Goal: Task Accomplishment & Management: Manage account settings

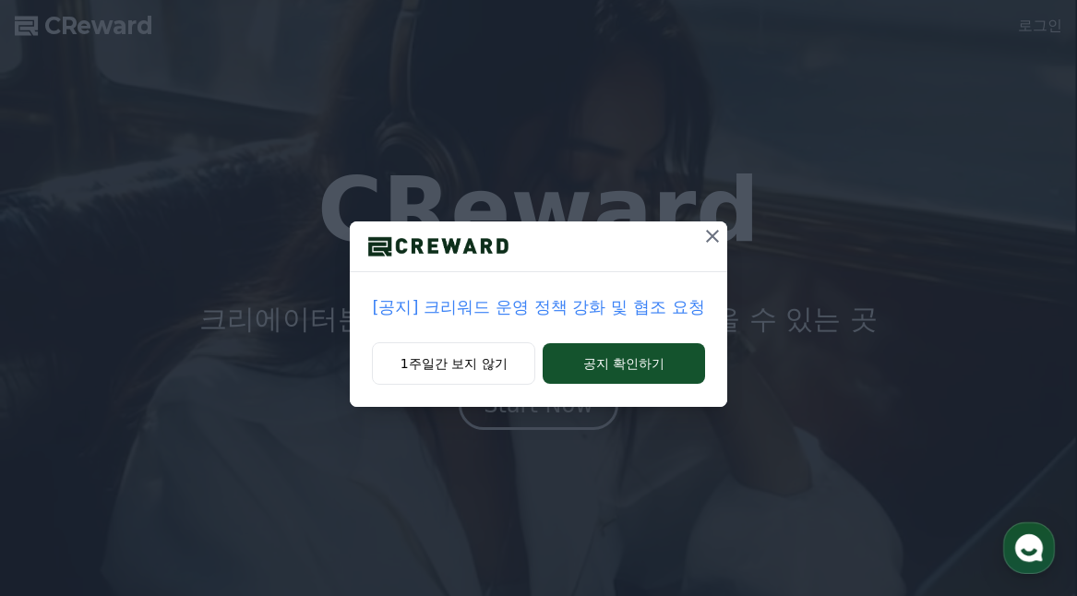
click at [708, 238] on icon at bounding box center [712, 236] width 22 height 22
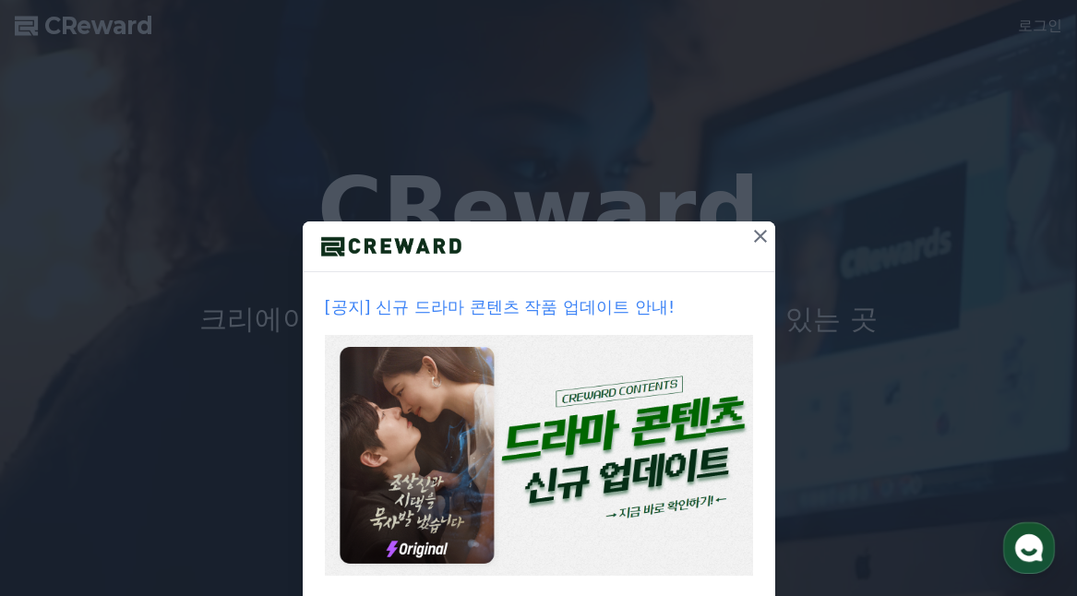
click at [756, 233] on icon at bounding box center [760, 236] width 13 height 13
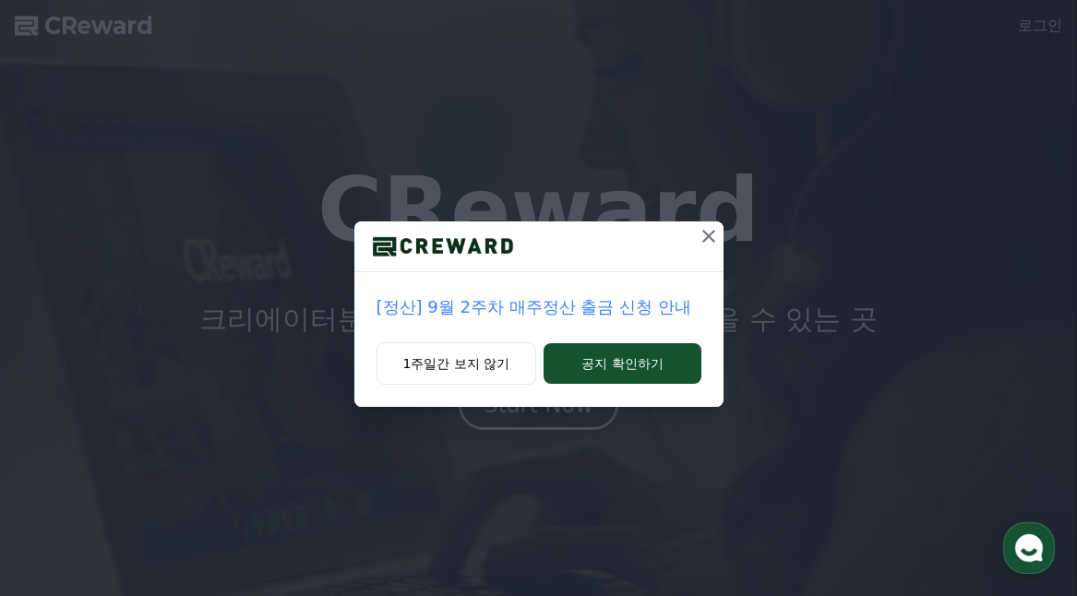
click at [707, 235] on icon at bounding box center [708, 236] width 13 height 13
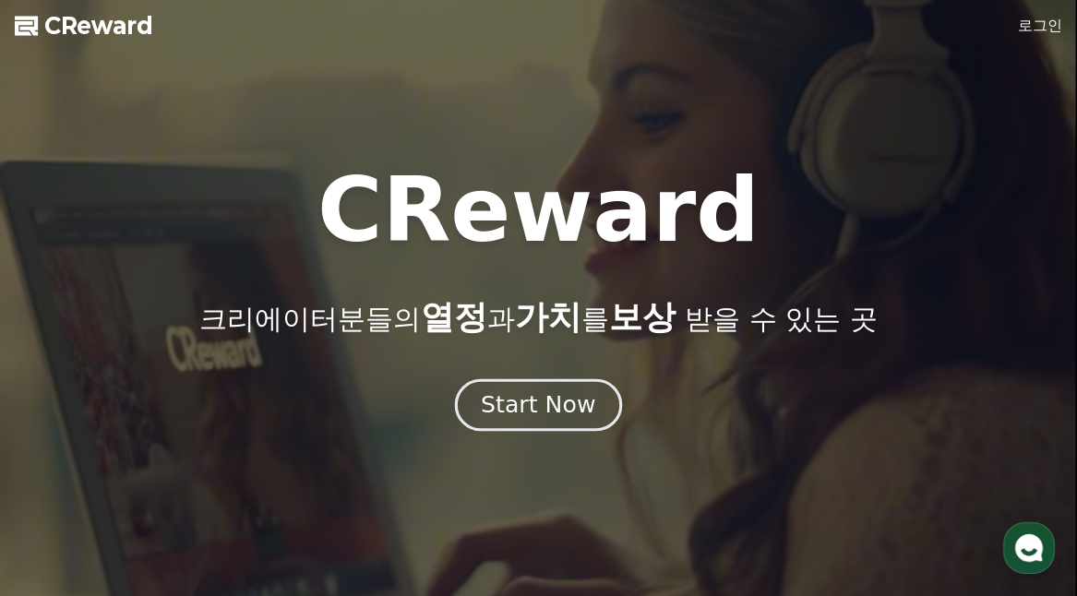
click at [548, 401] on div "Start Now" at bounding box center [538, 404] width 114 height 31
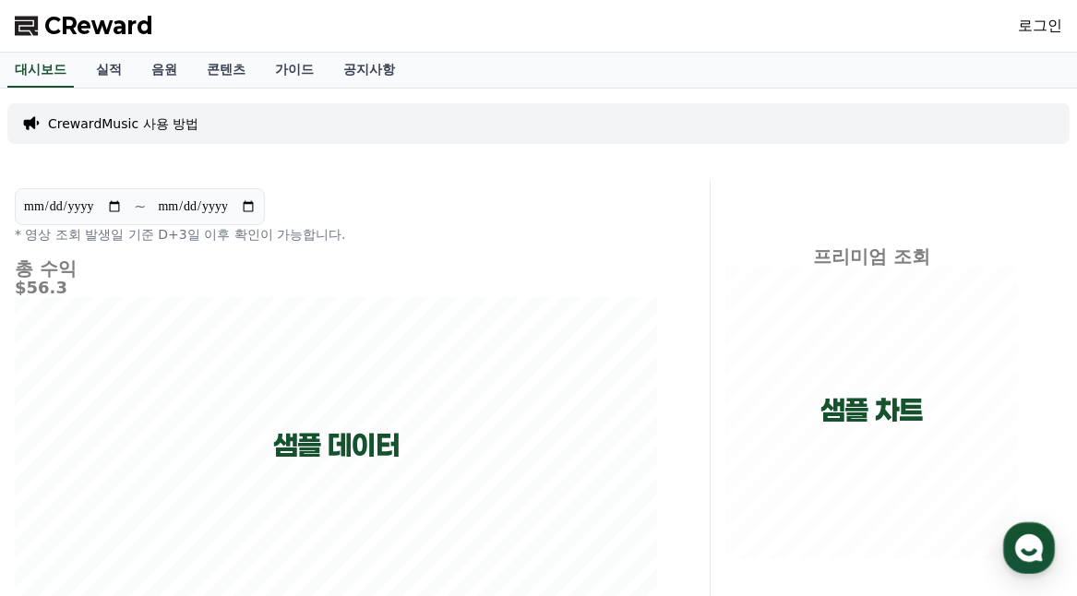
click at [1039, 32] on link "로그인" at bounding box center [1040, 26] width 44 height 22
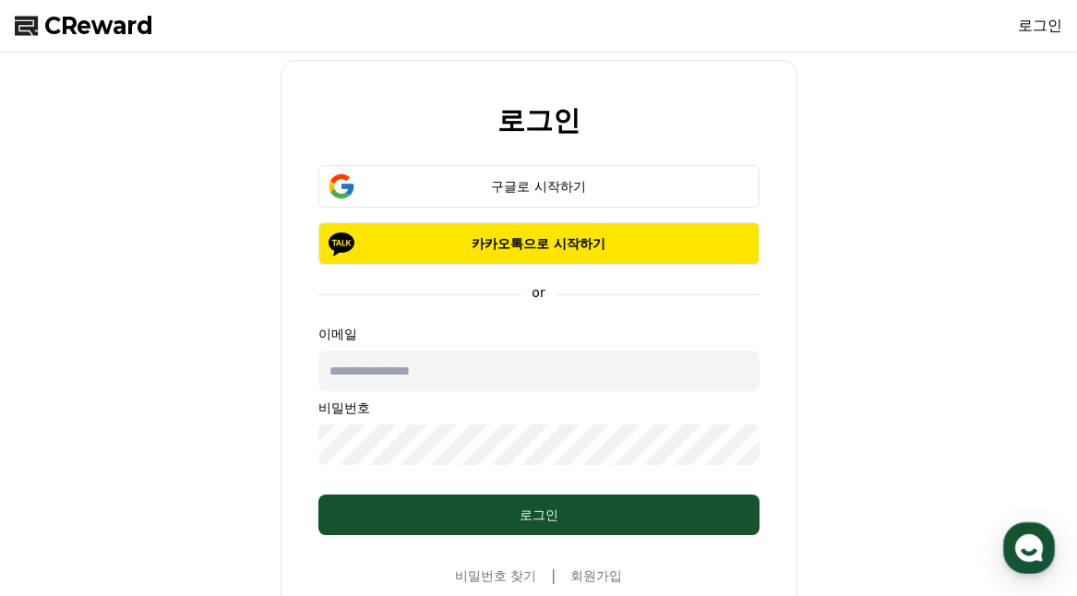
click at [457, 368] on input "text" at bounding box center [538, 371] width 441 height 41
click at [904, 327] on div "로그인 구글로 시작하기 카카오톡으로 시작하기 or 이메일 비밀번호 로그인 비밀번호 찾기 | 회원가입" at bounding box center [538, 346] width 1062 height 572
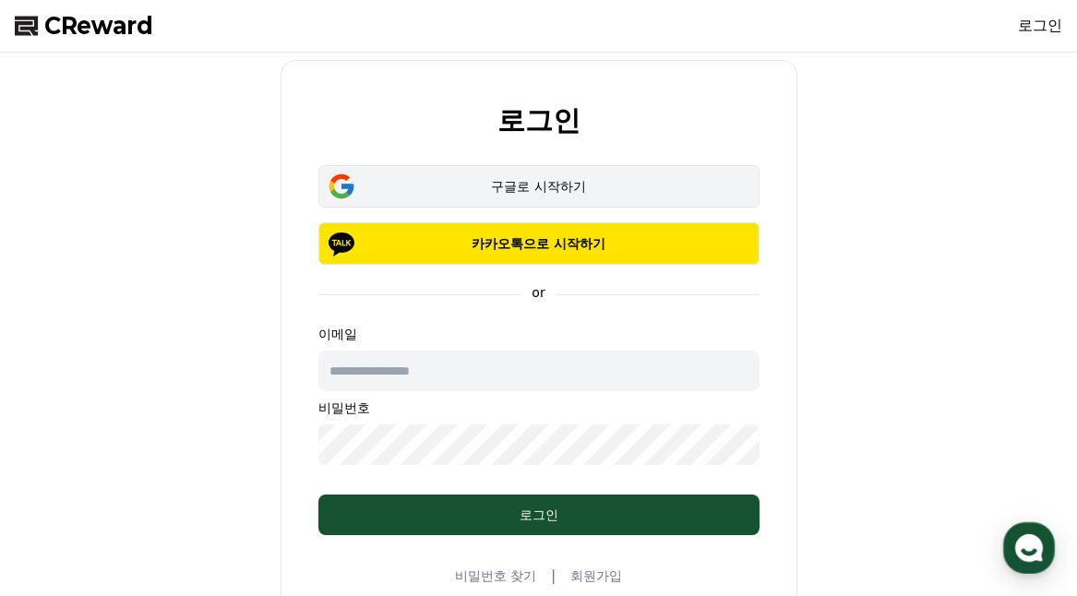
click at [554, 187] on div "구글로 시작하기" at bounding box center [538, 186] width 387 height 18
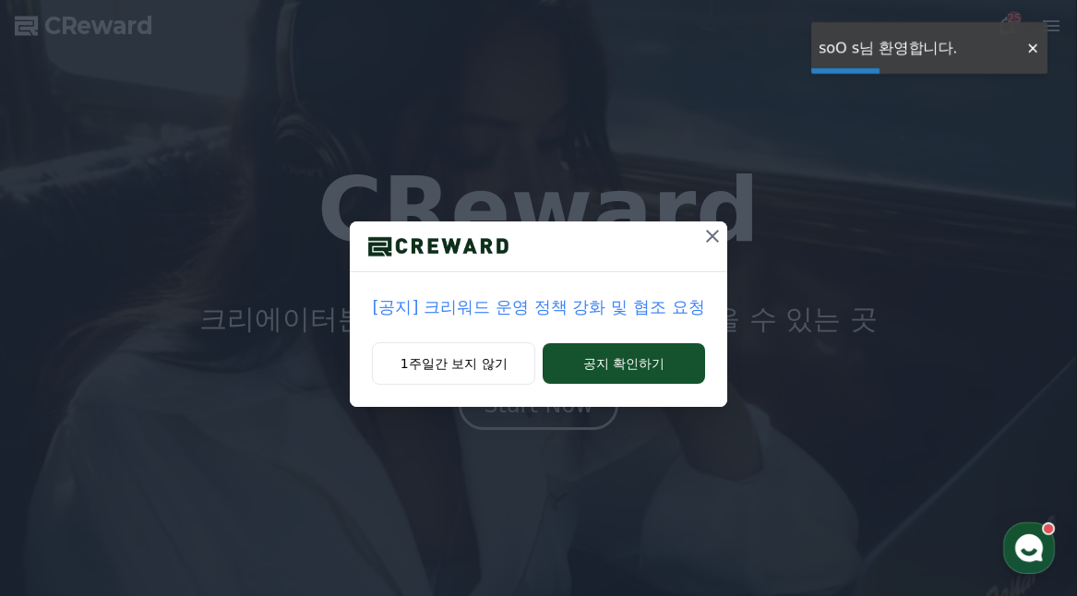
click at [705, 235] on icon at bounding box center [712, 236] width 22 height 22
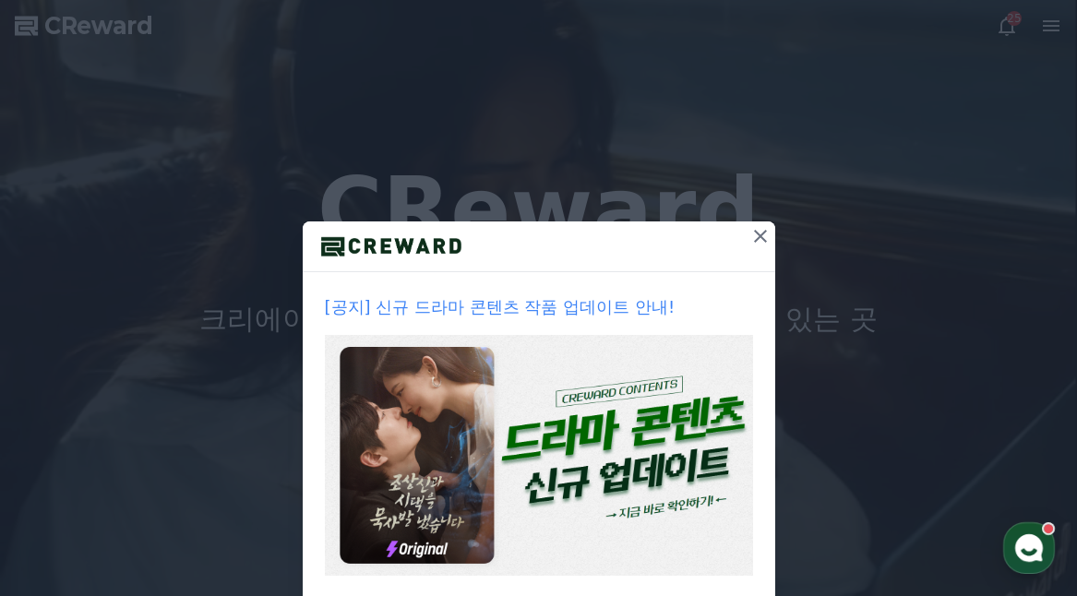
click at [754, 235] on icon at bounding box center [760, 236] width 13 height 13
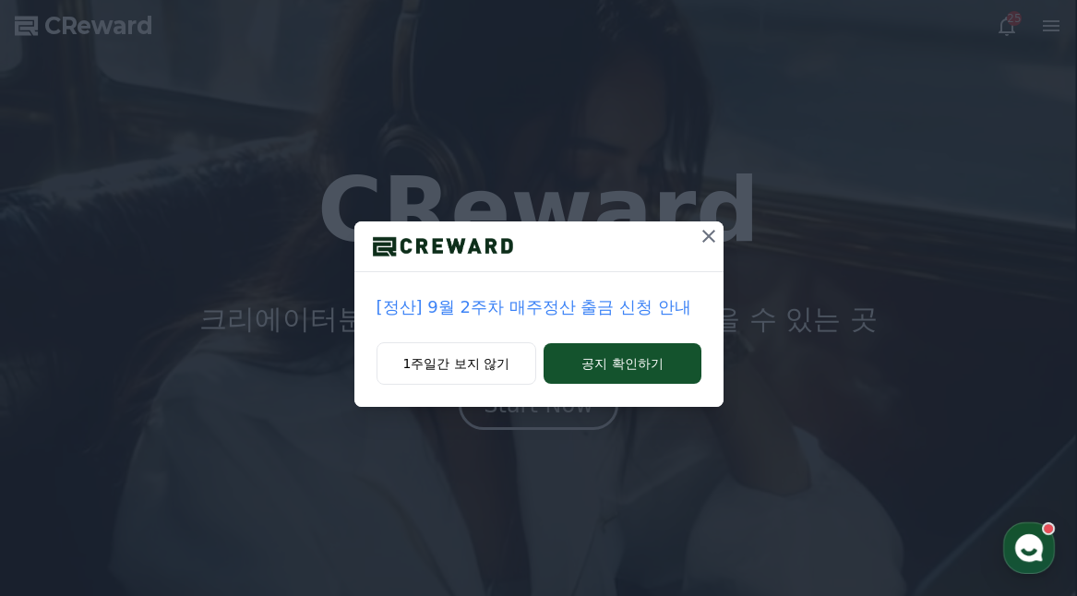
click at [708, 239] on icon at bounding box center [708, 236] width 22 height 22
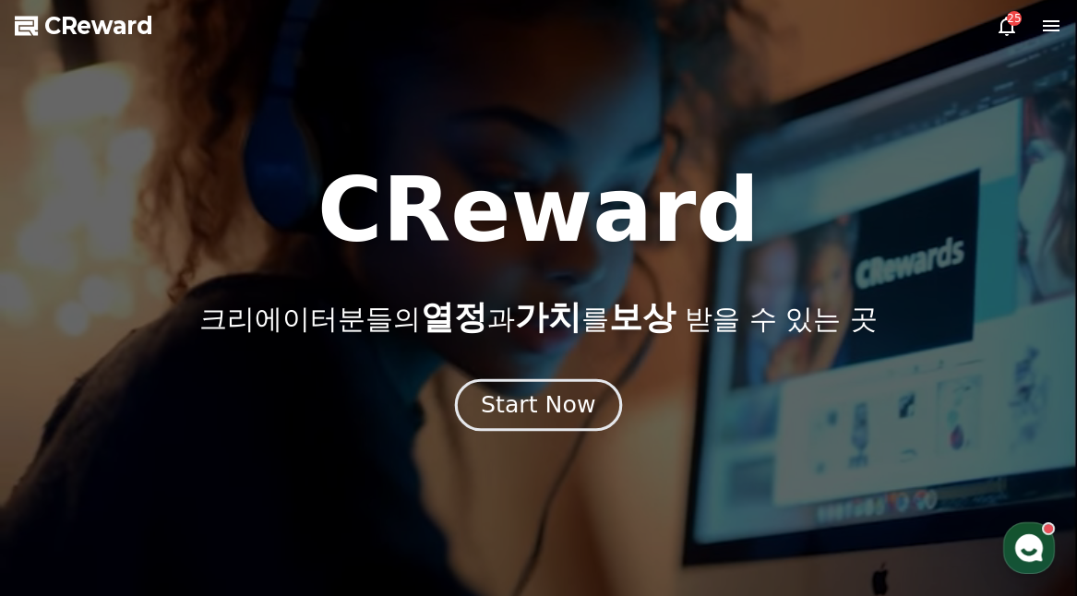
click at [582, 411] on div "Start Now" at bounding box center [538, 404] width 114 height 31
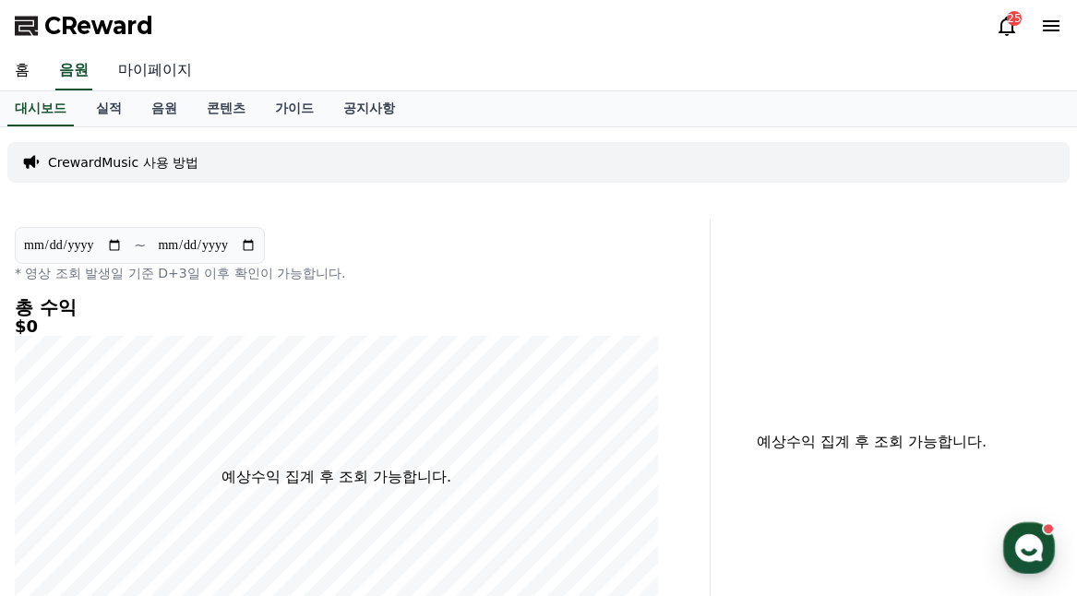
click at [160, 65] on link "마이페이지" at bounding box center [154, 71] width 103 height 39
select select "**********"
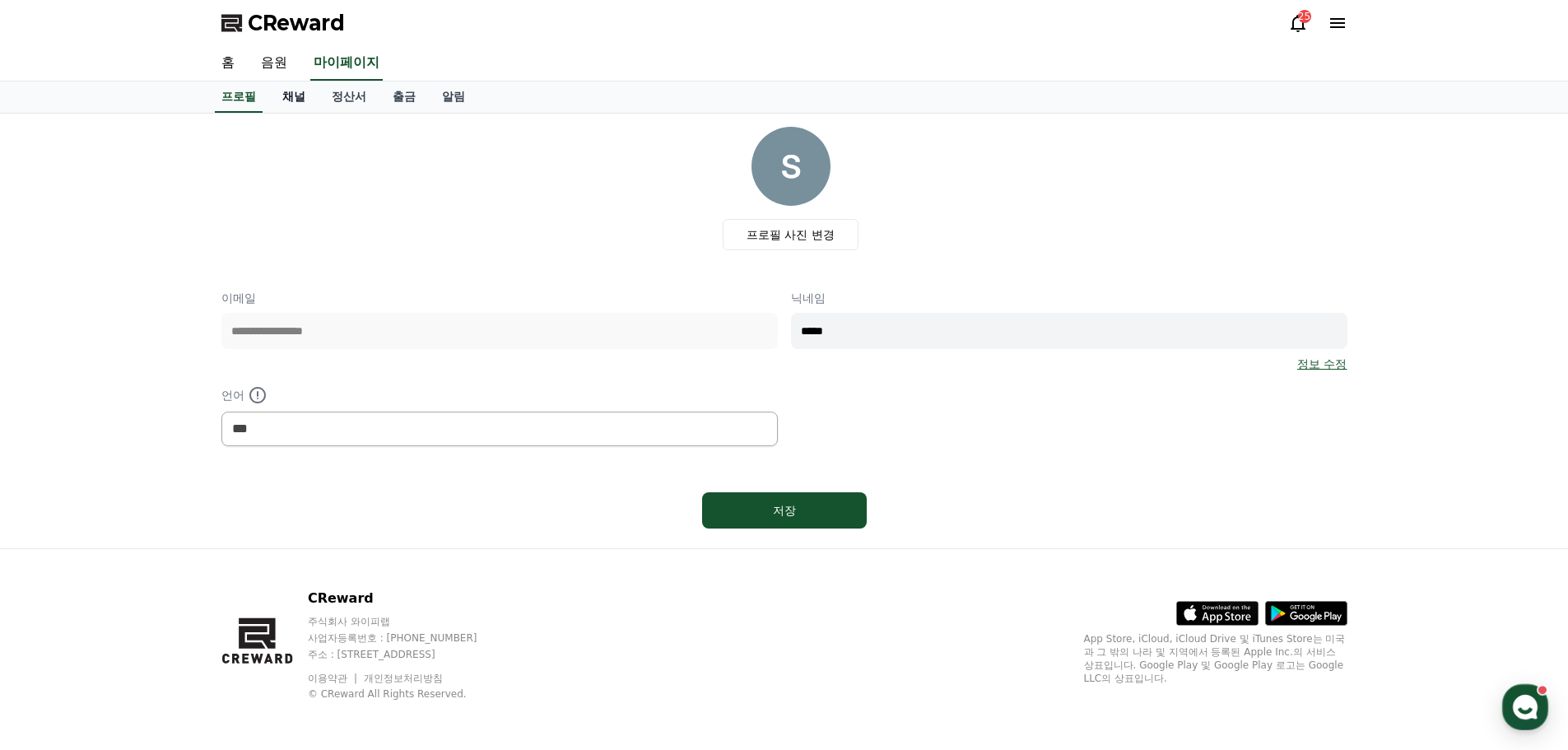
click at [295, 97] on link "채널" at bounding box center [294, 96] width 49 height 31
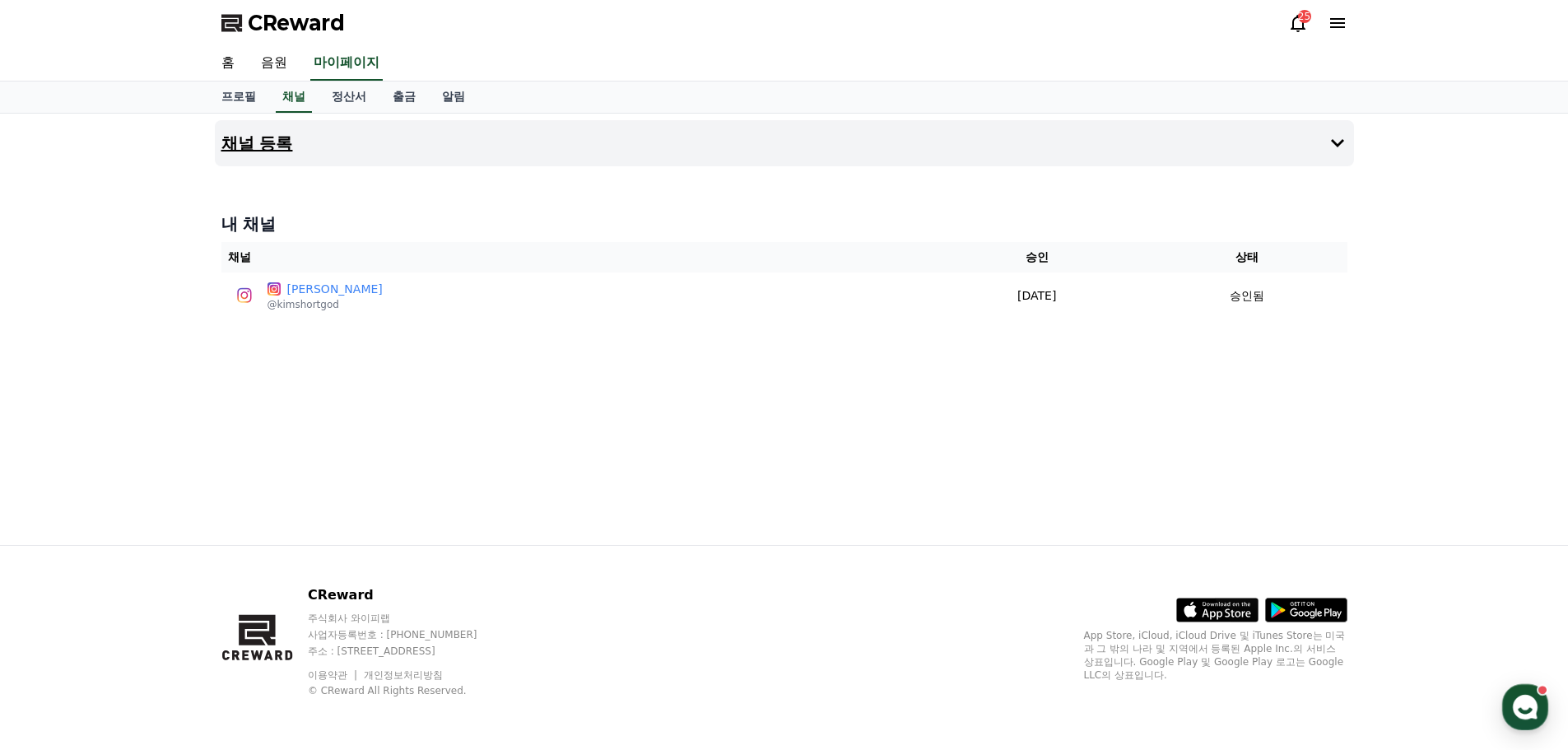
click at [960, 148] on button "채널 등록" at bounding box center [784, 144] width 1140 height 46
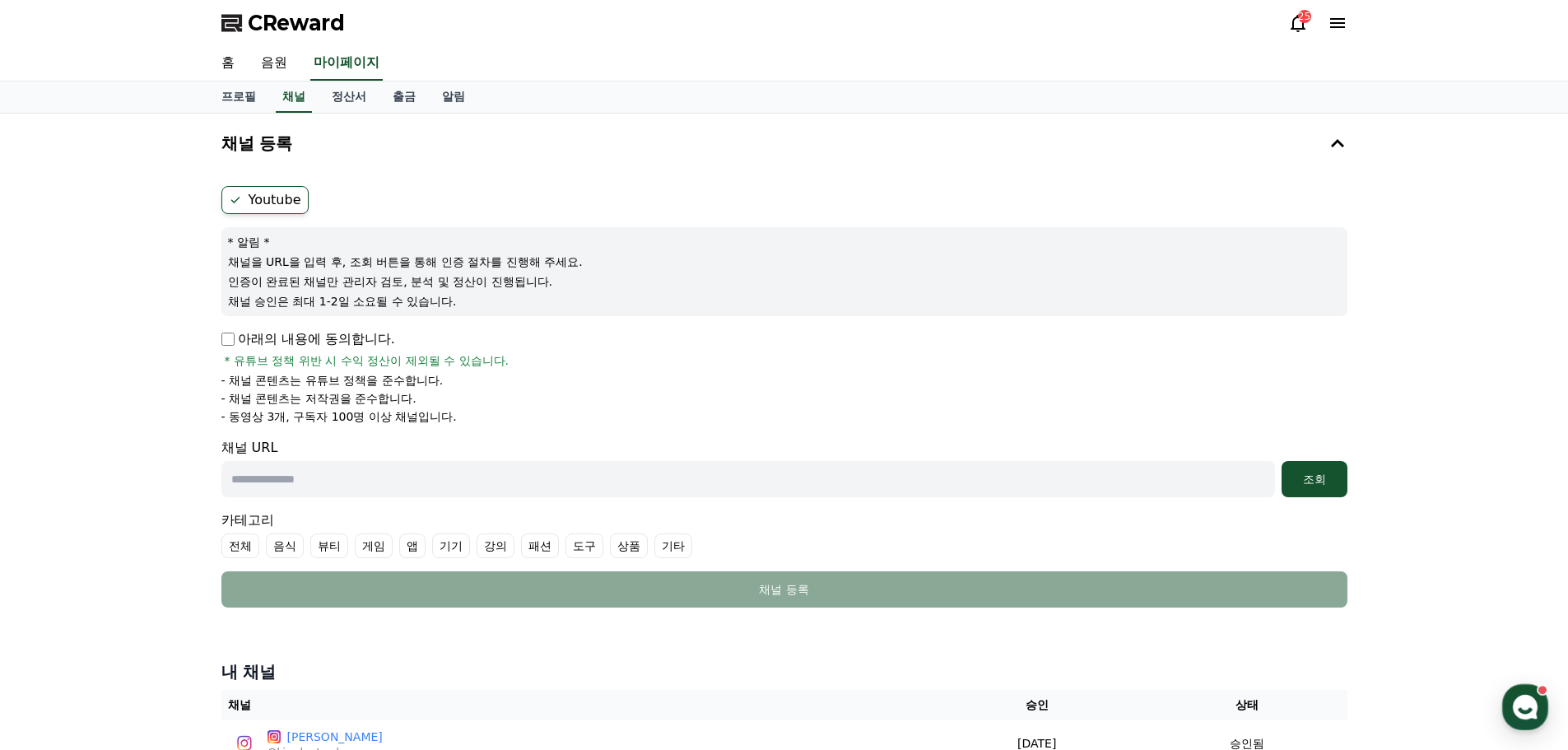
click at [399, 490] on input "text" at bounding box center [748, 479] width 1054 height 37
paste input "**********"
type input "**********"
click at [960, 487] on div "조회" at bounding box center [1315, 479] width 53 height 16
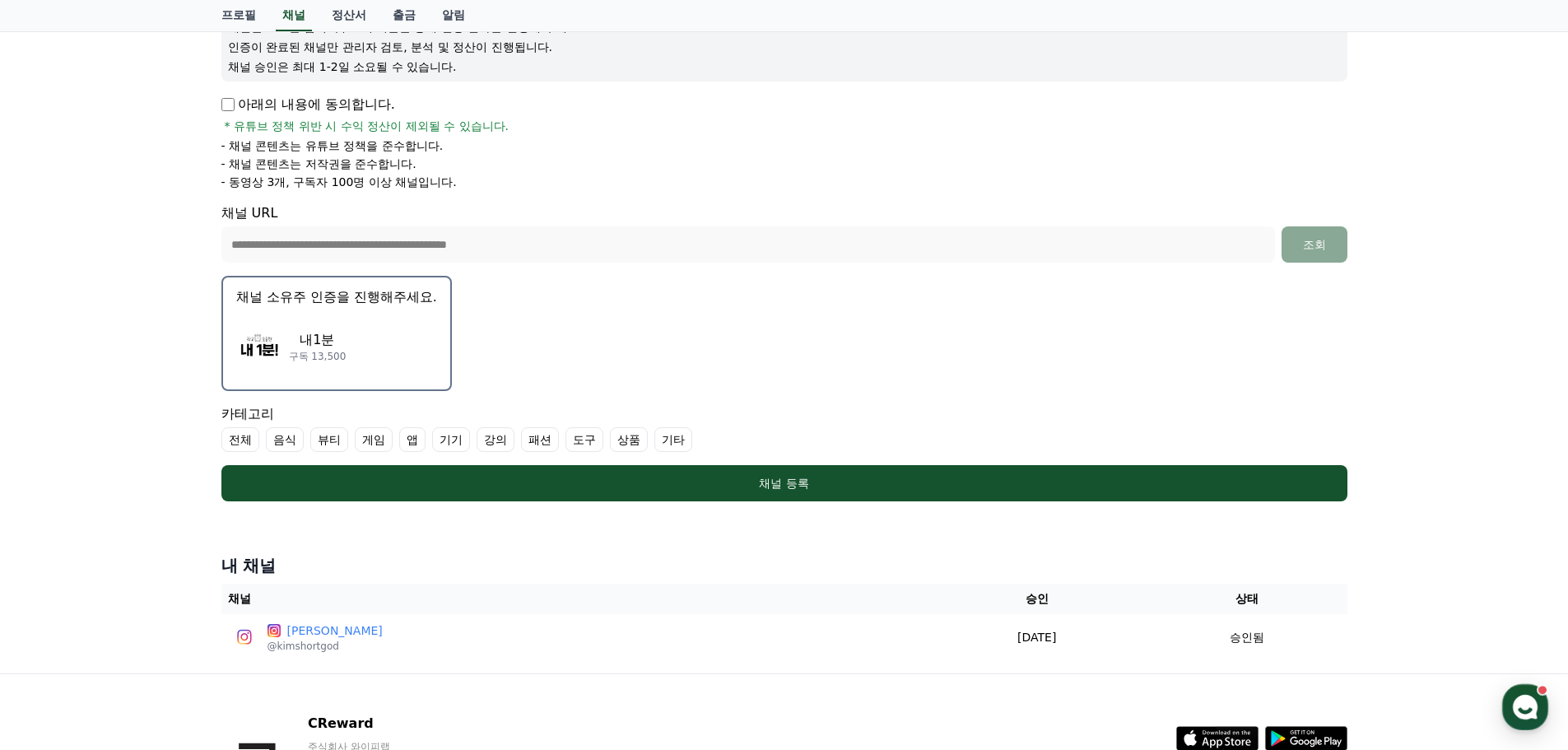
scroll to position [247, 0]
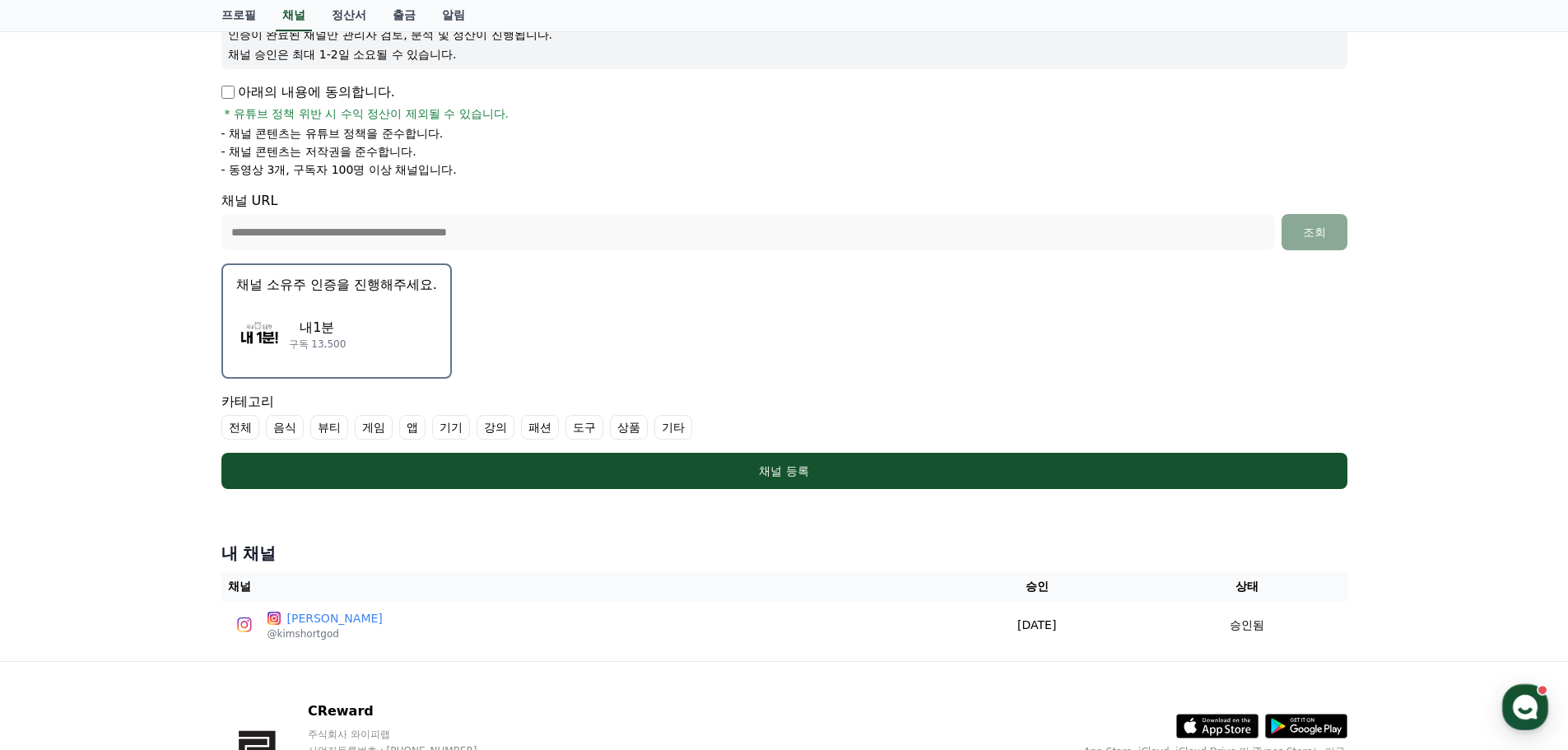
click at [360, 322] on div "내1분 구독 13,500" at bounding box center [336, 335] width 201 height 66
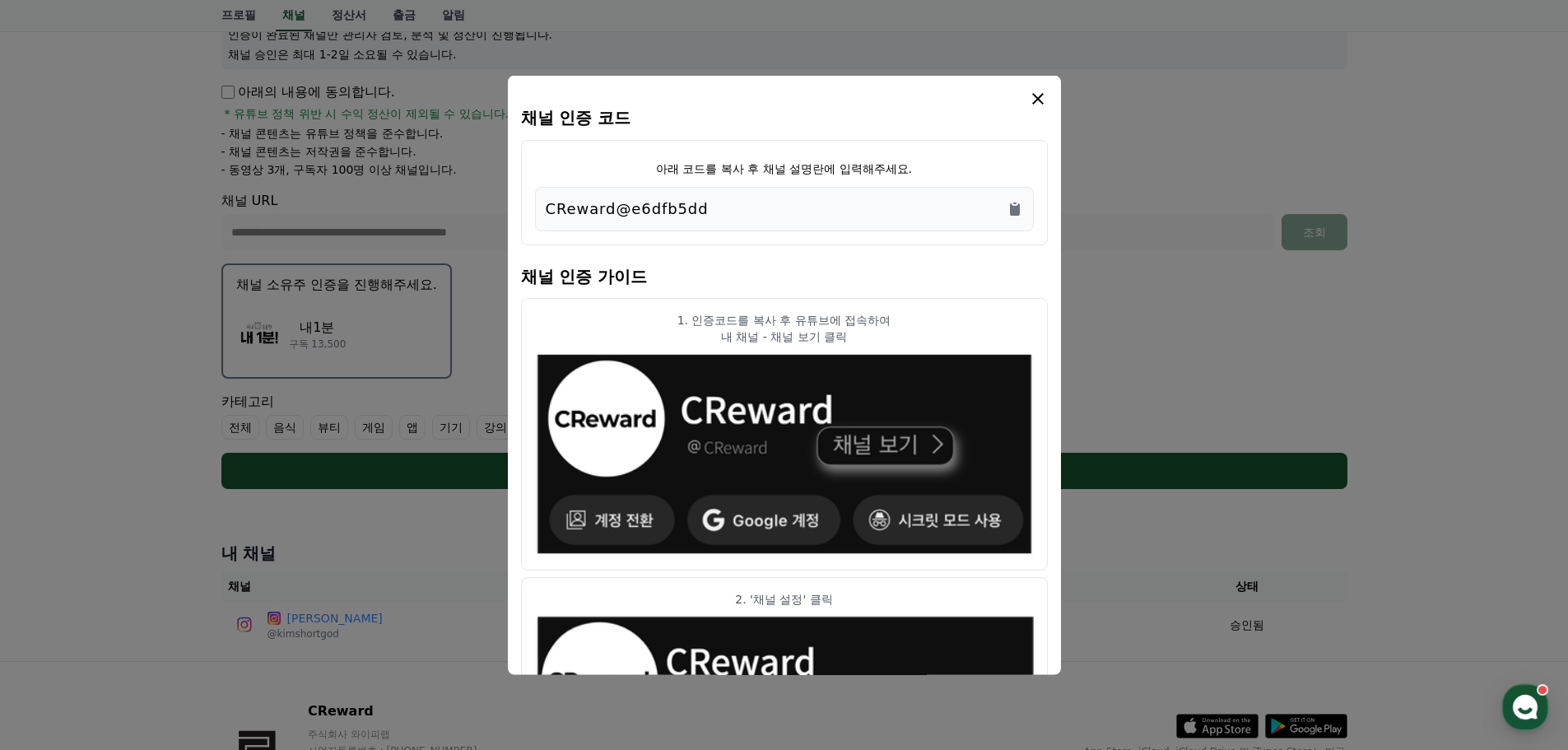
drag, startPoint x: 716, startPoint y: 205, endPoint x: 983, endPoint y: 207, distance: 267.0
click at [813, 207] on div "CReward@e6dfb5dd" at bounding box center [784, 208] width 477 height 23
click at [960, 207] on icon "Copy to clipboard" at bounding box center [1015, 209] width 10 height 12
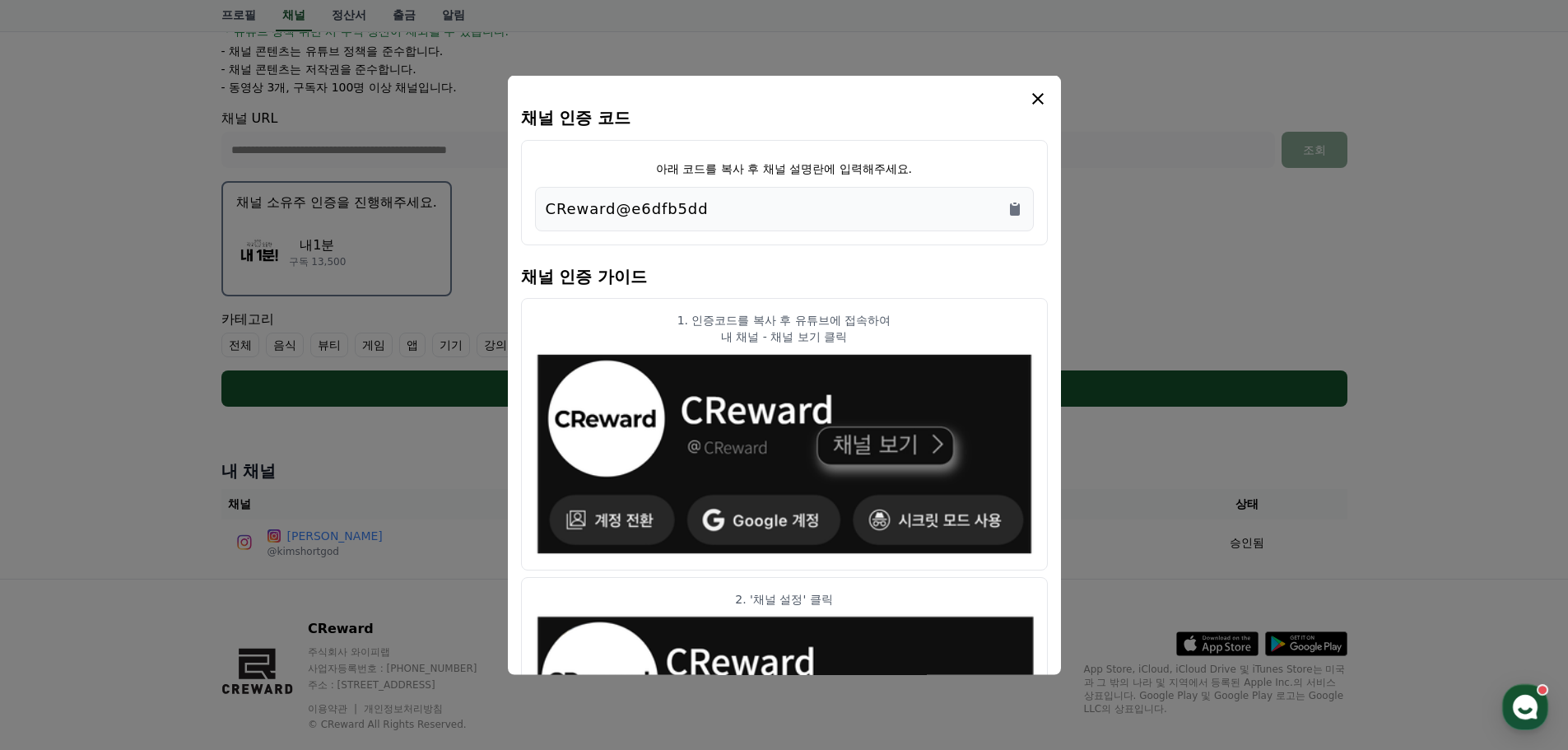
scroll to position [0, 0]
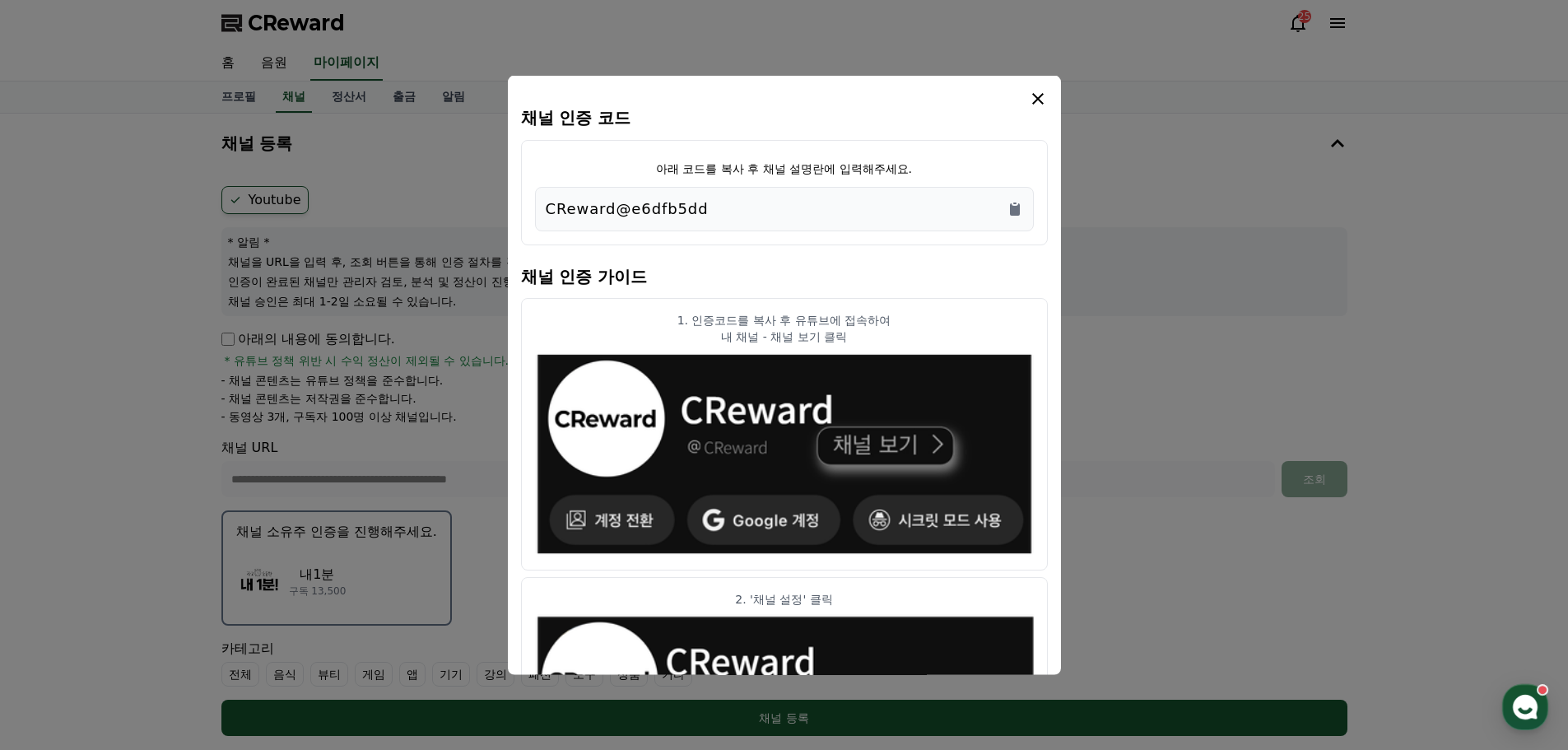
click at [960, 98] on icon "modal" at bounding box center [1038, 98] width 20 height 20
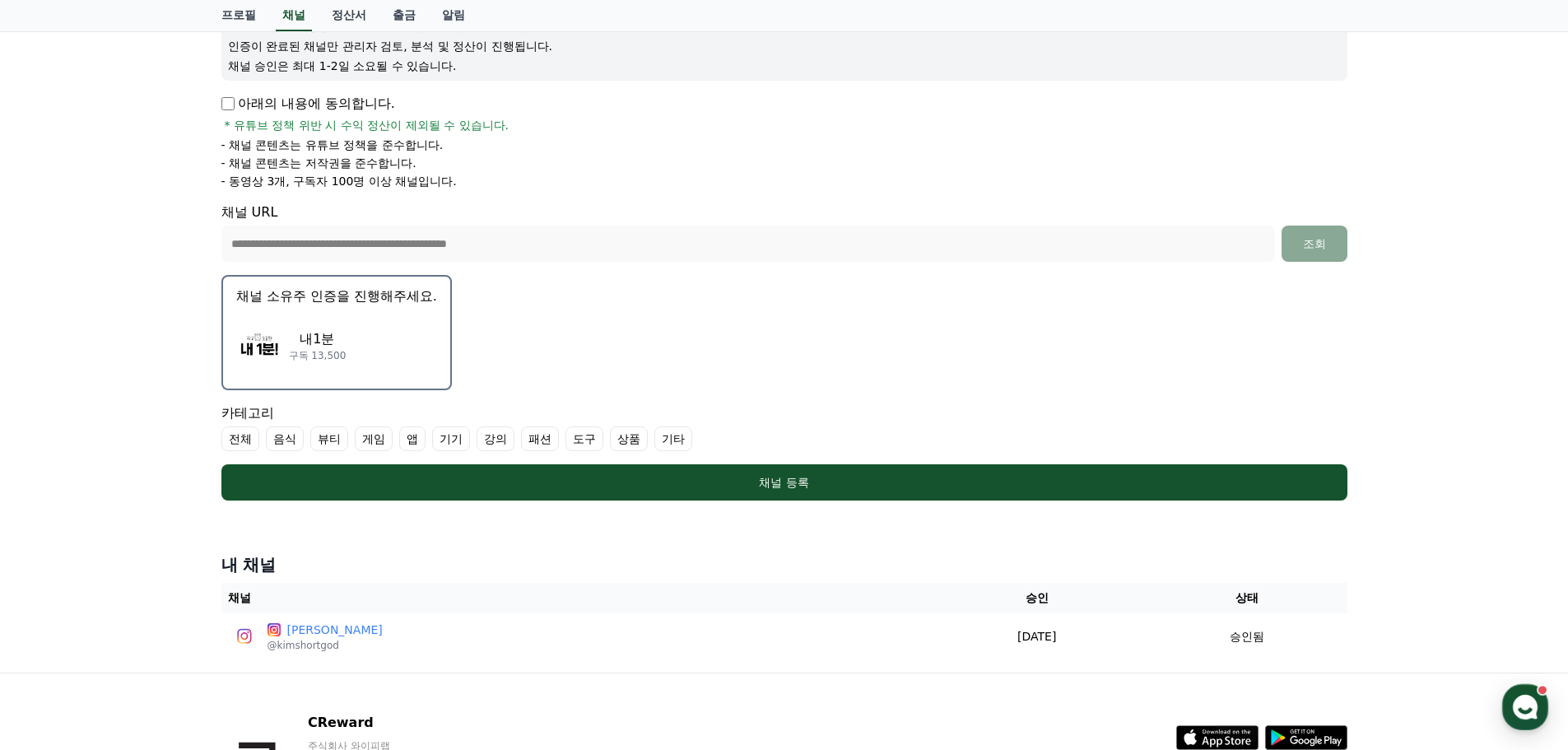
scroll to position [329, 0]
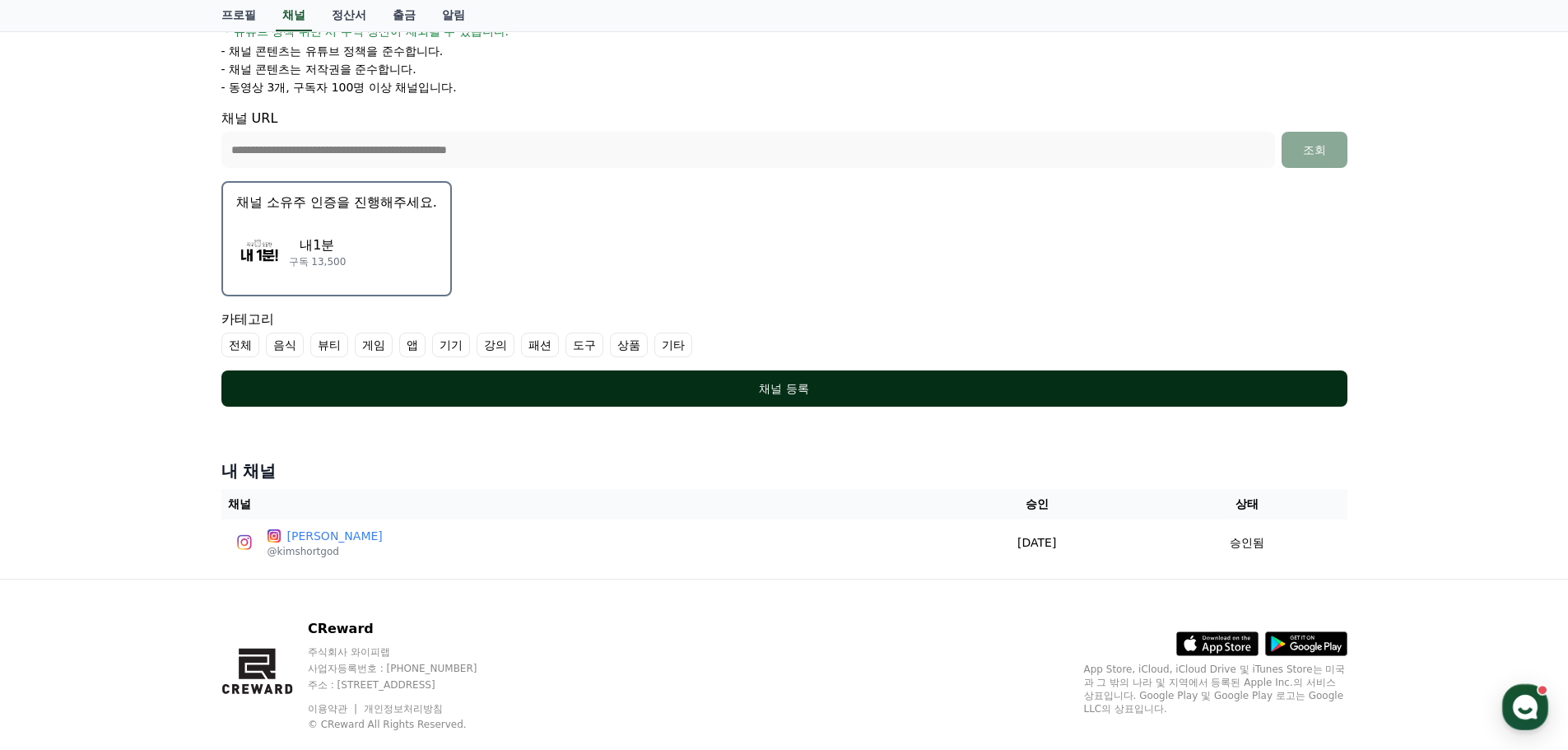
click at [782, 393] on div "채널 등록" at bounding box center [784, 388] width 1060 height 16
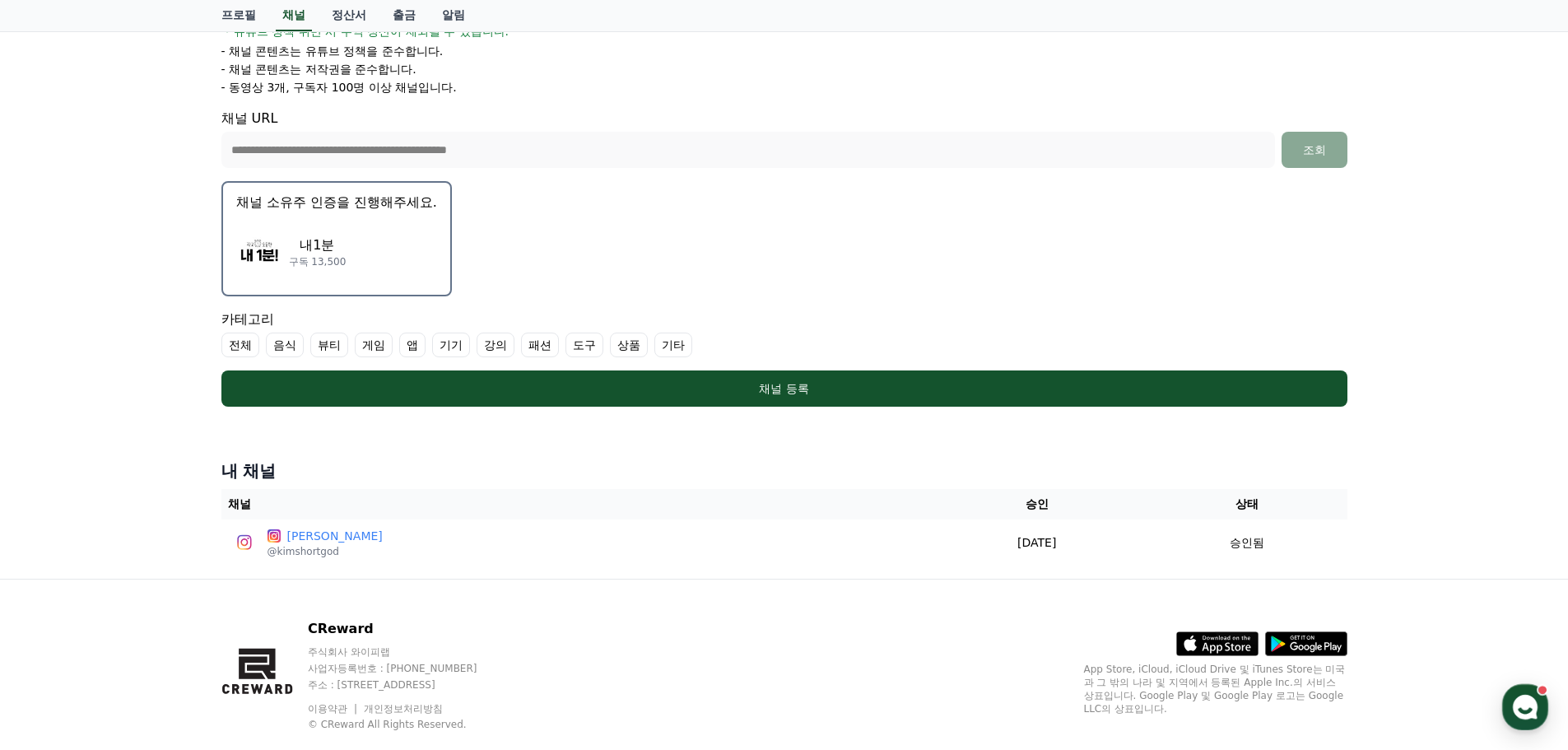
click at [675, 347] on label "기타" at bounding box center [673, 346] width 37 height 25
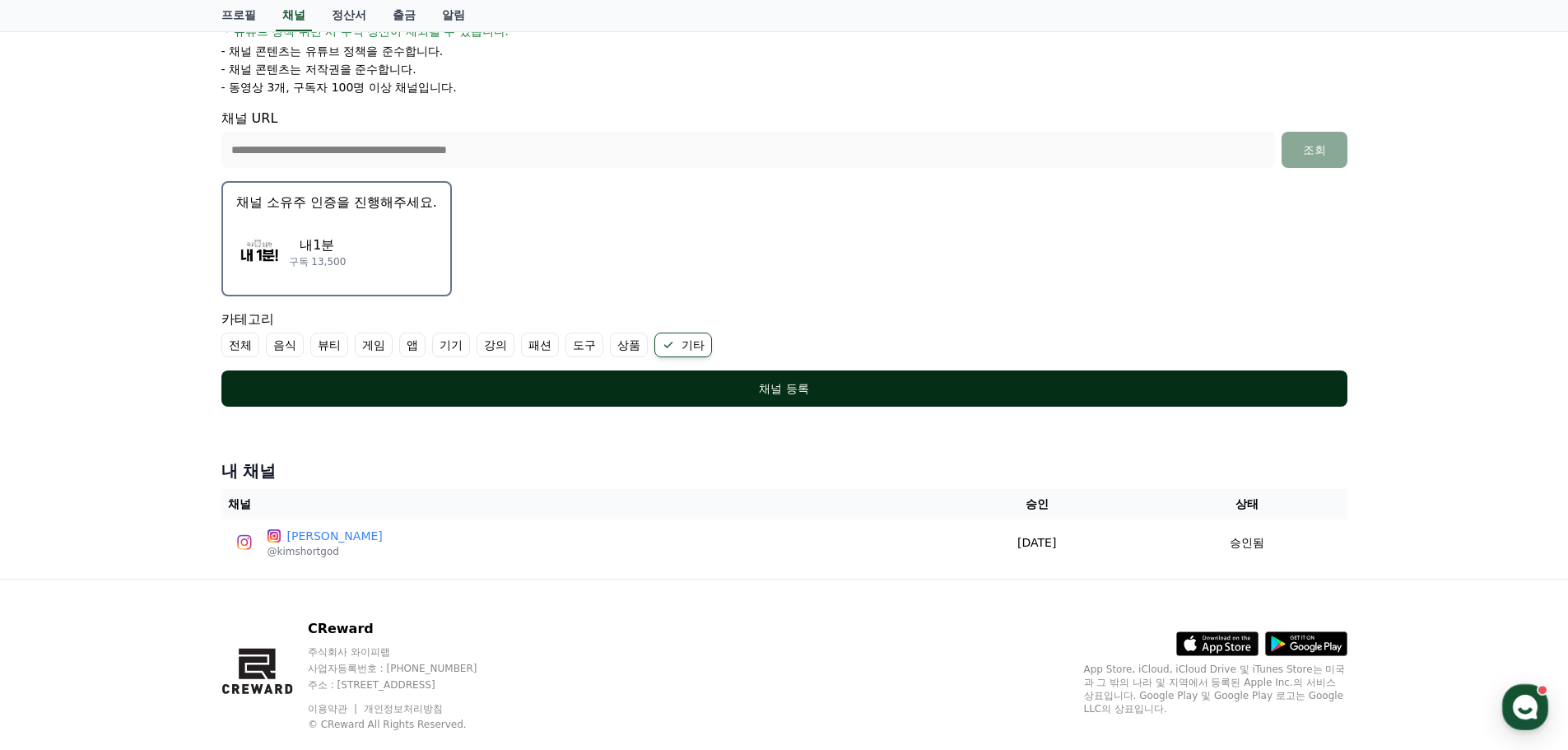
click at [767, 378] on button "채널 등록" at bounding box center [784, 388] width 1126 height 37
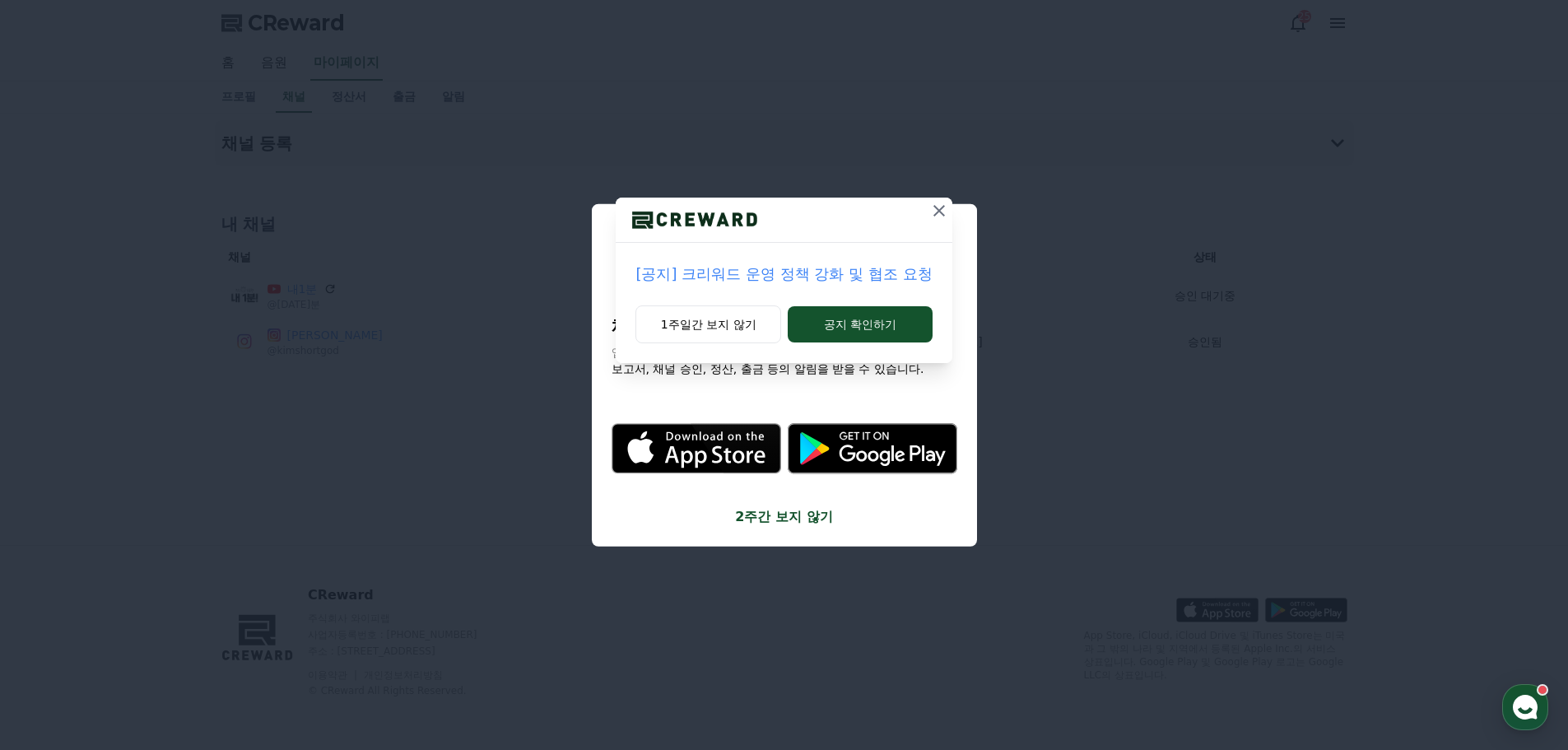
click at [938, 213] on icon at bounding box center [939, 211] width 12 height 12
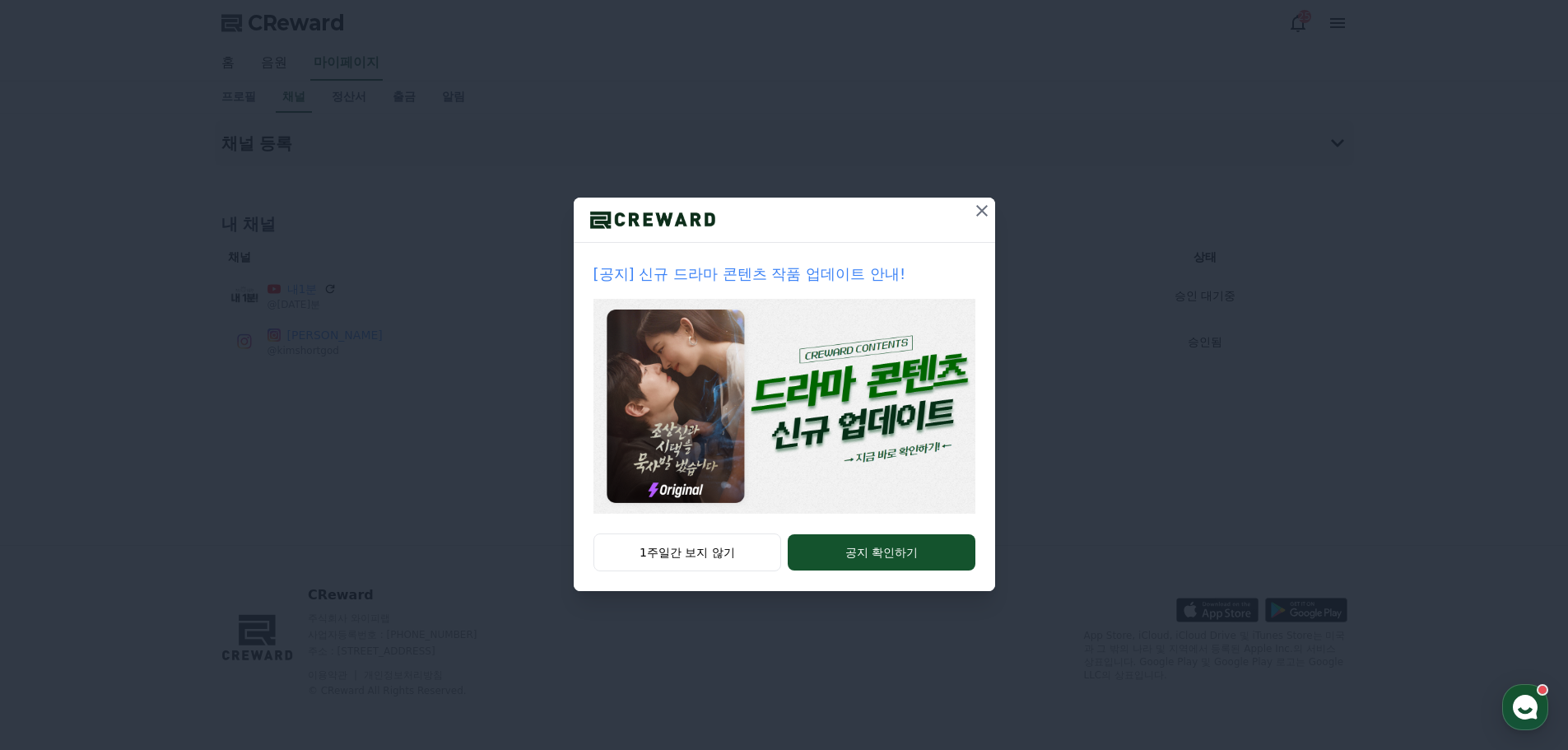
click at [975, 211] on icon at bounding box center [982, 211] width 20 height 20
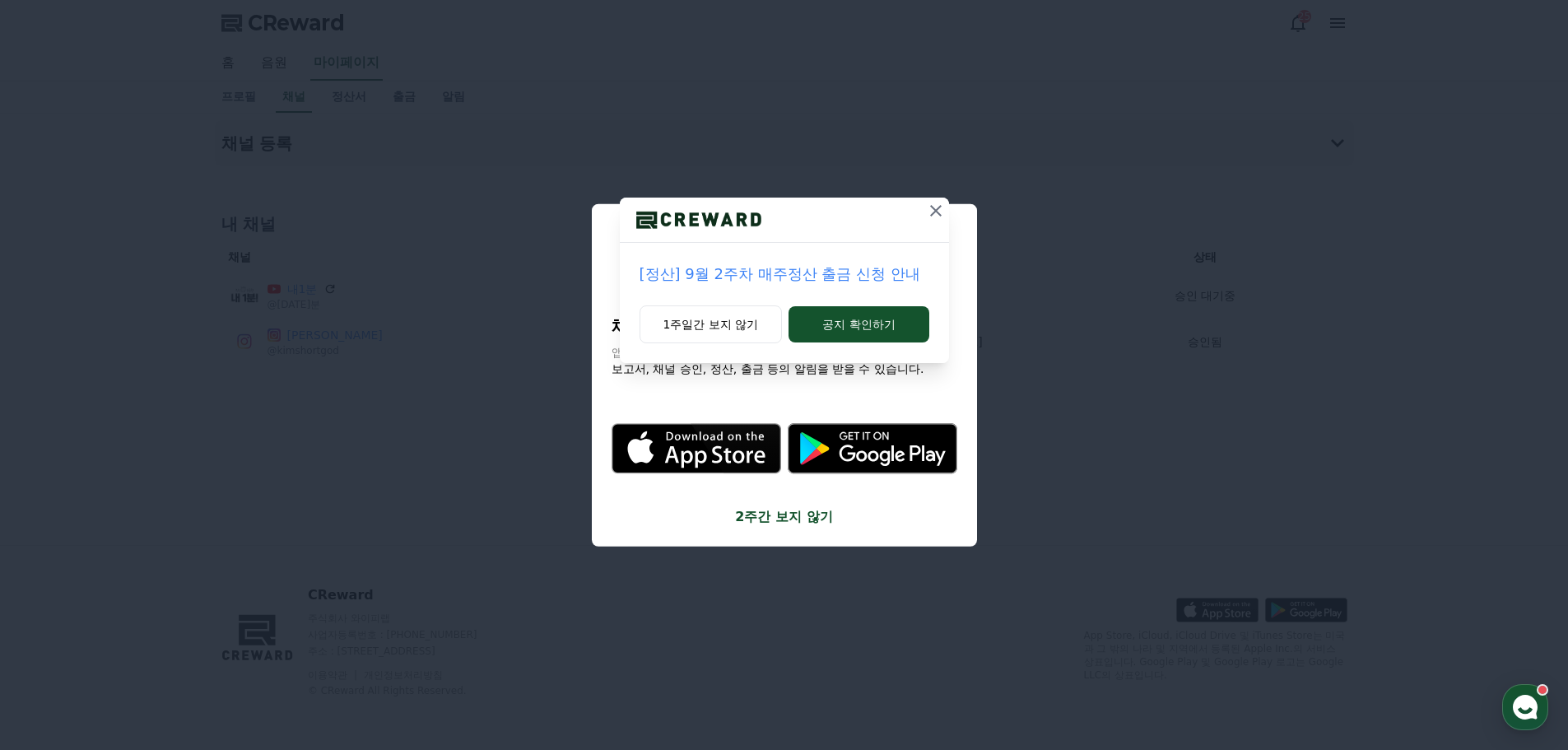
click at [926, 211] on icon at bounding box center [936, 211] width 20 height 20
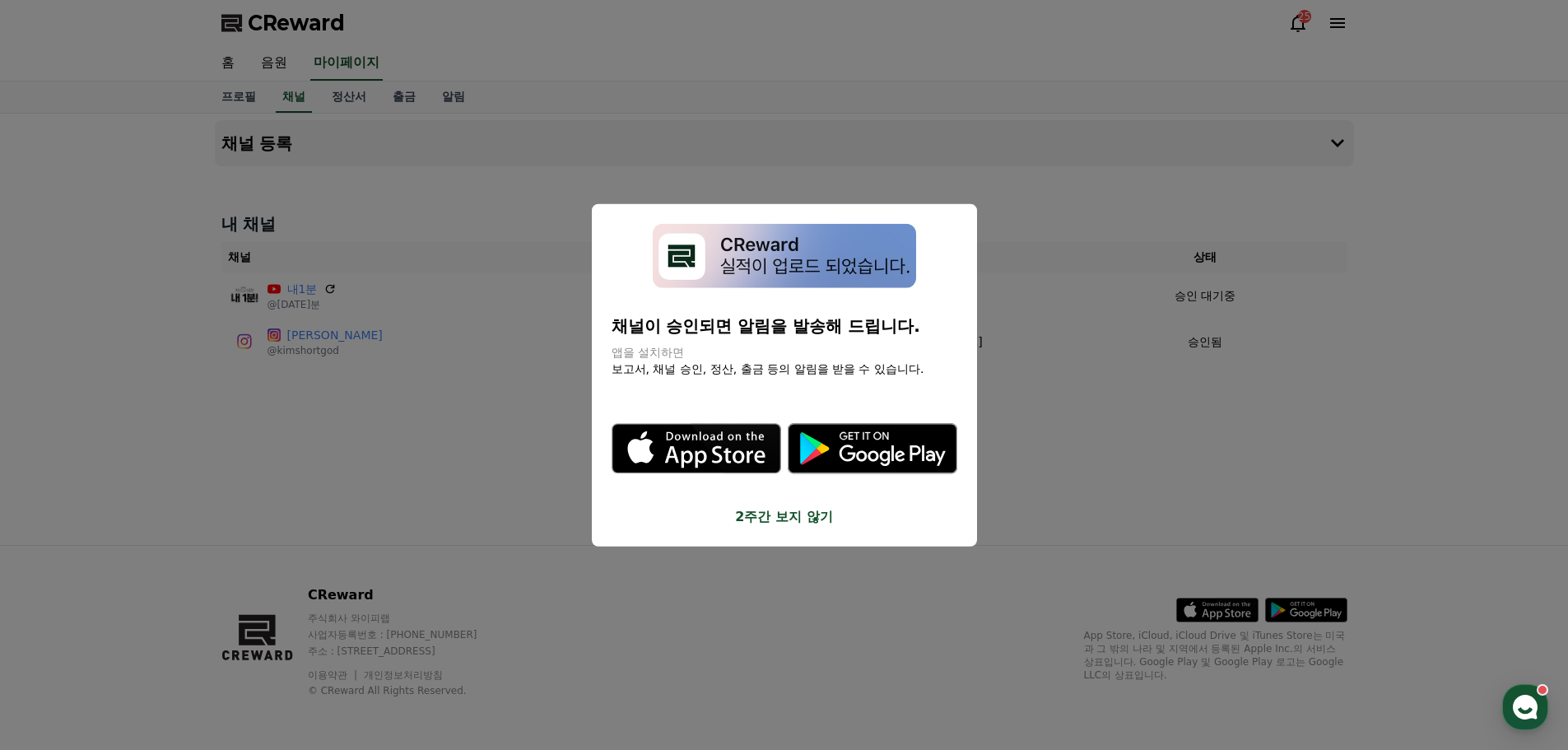
click at [1520, 248] on button "close modal" at bounding box center [784, 375] width 1568 height 750
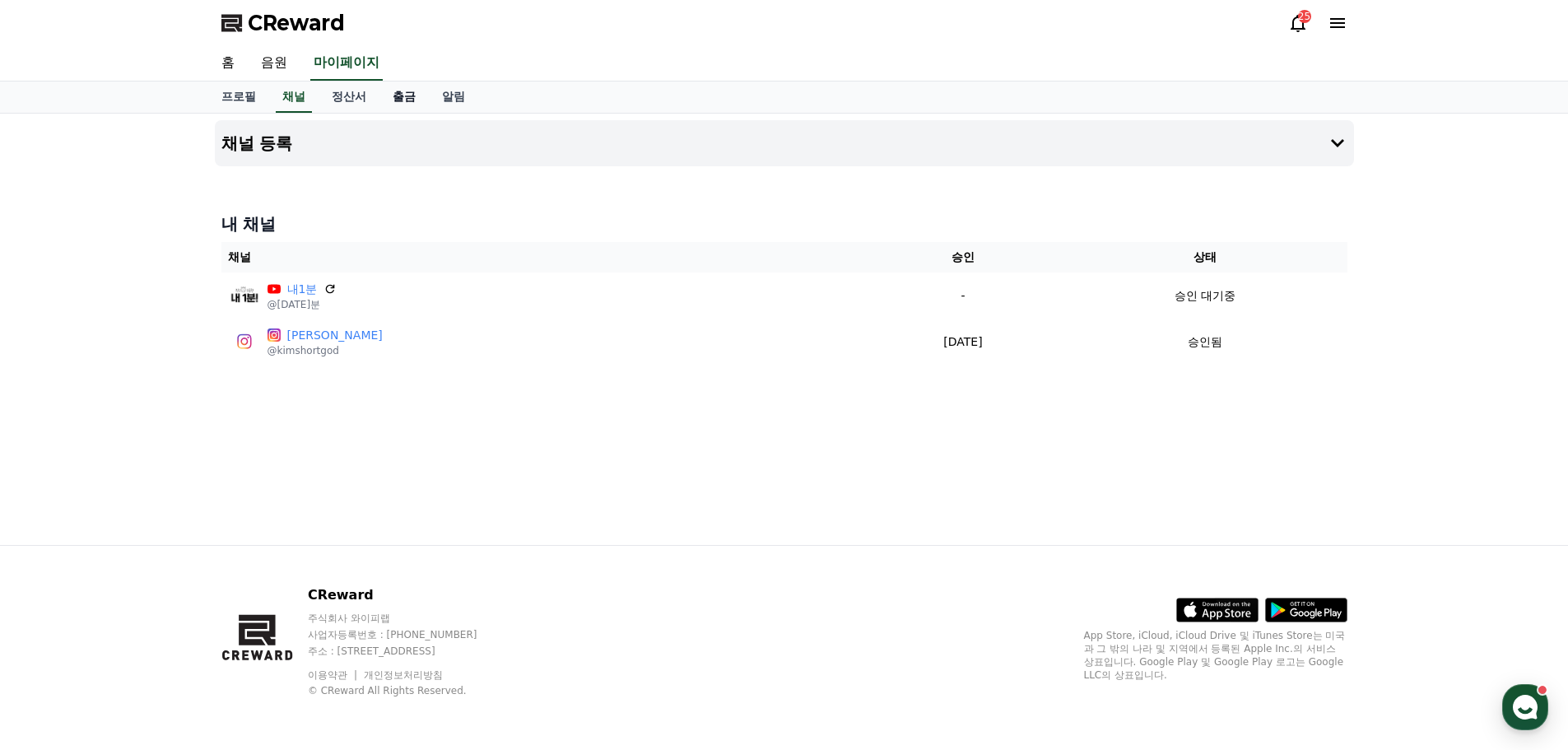
click at [406, 97] on link "출금" at bounding box center [403, 96] width 49 height 31
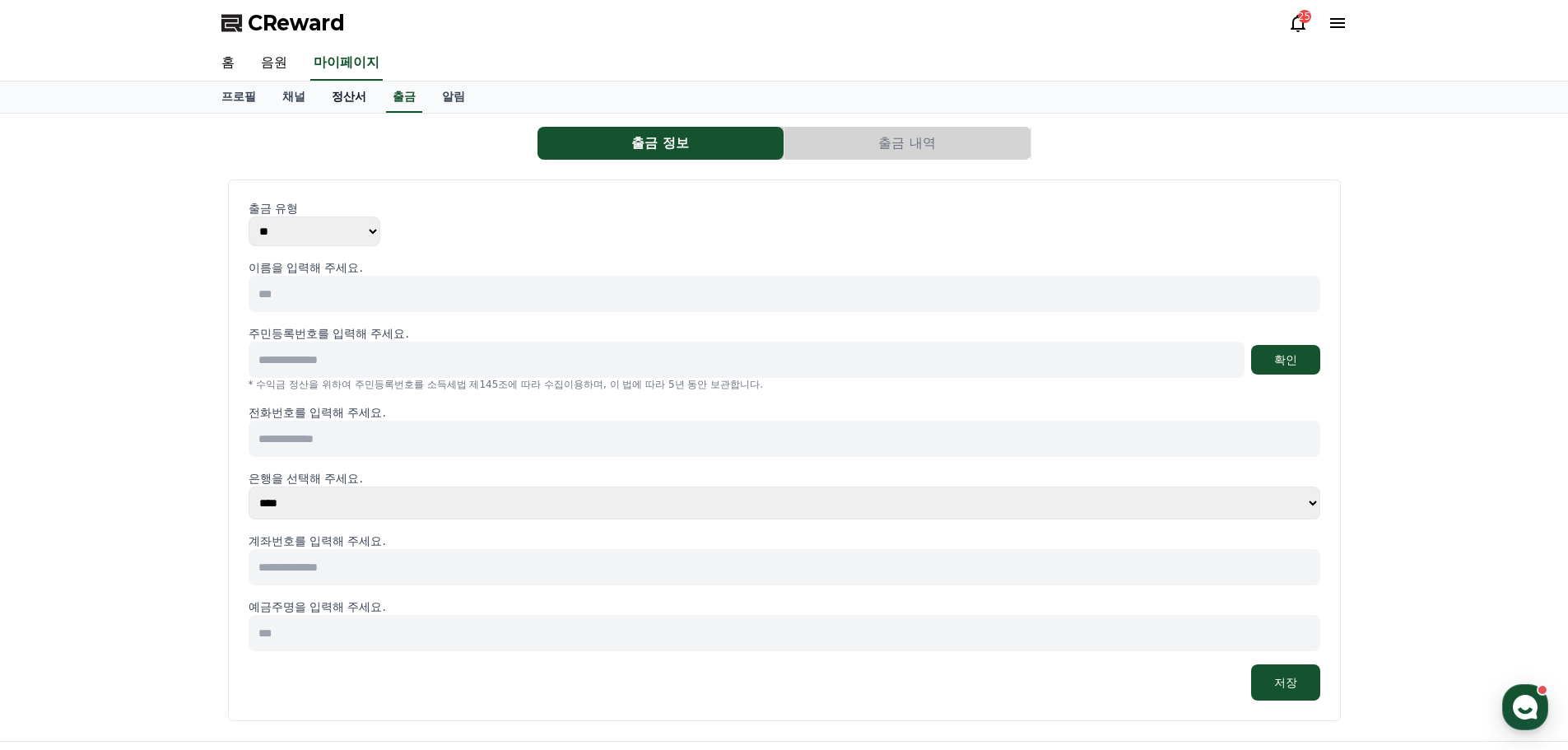
click at [347, 98] on link "정산서" at bounding box center [349, 96] width 61 height 31
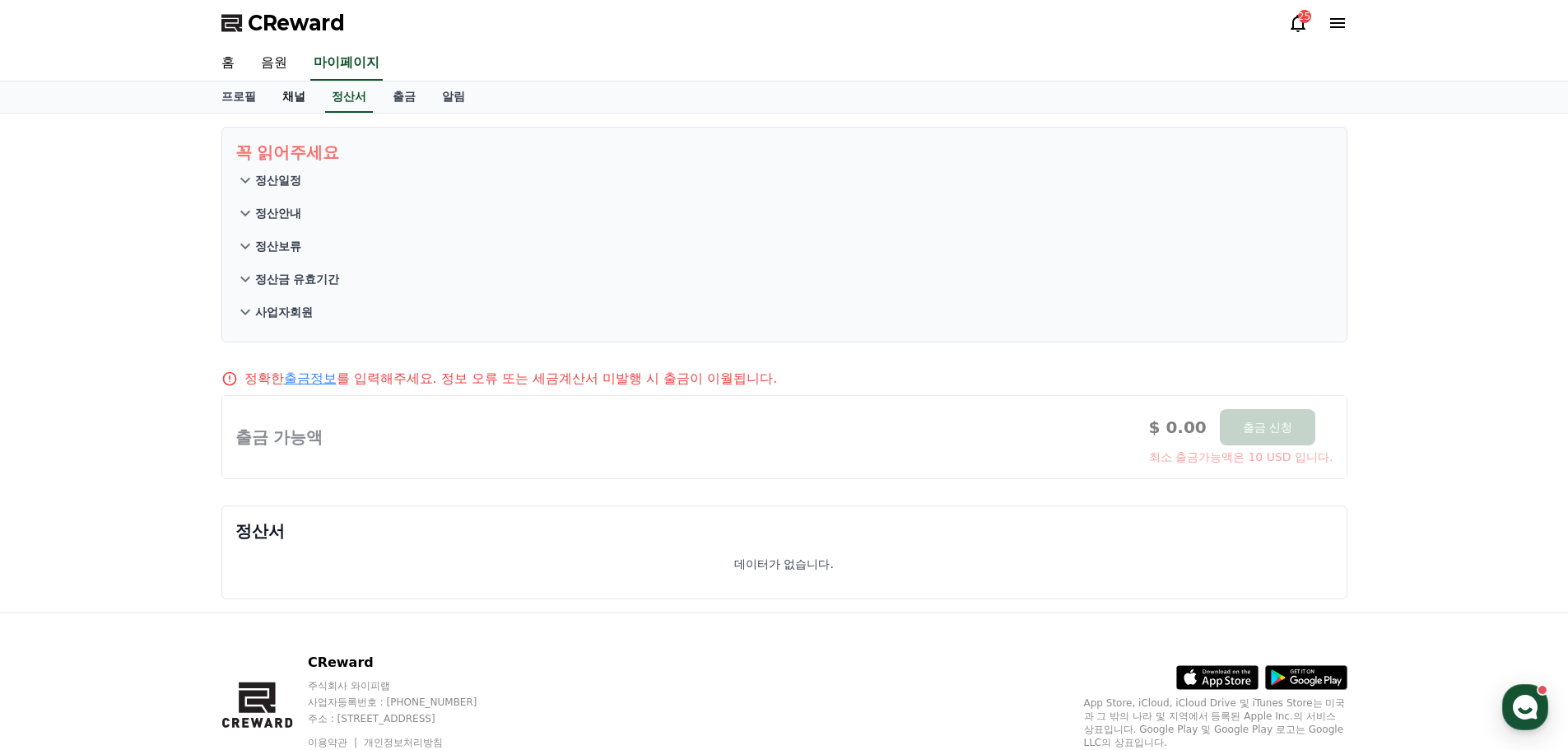
click at [292, 95] on link "채널" at bounding box center [294, 96] width 49 height 31
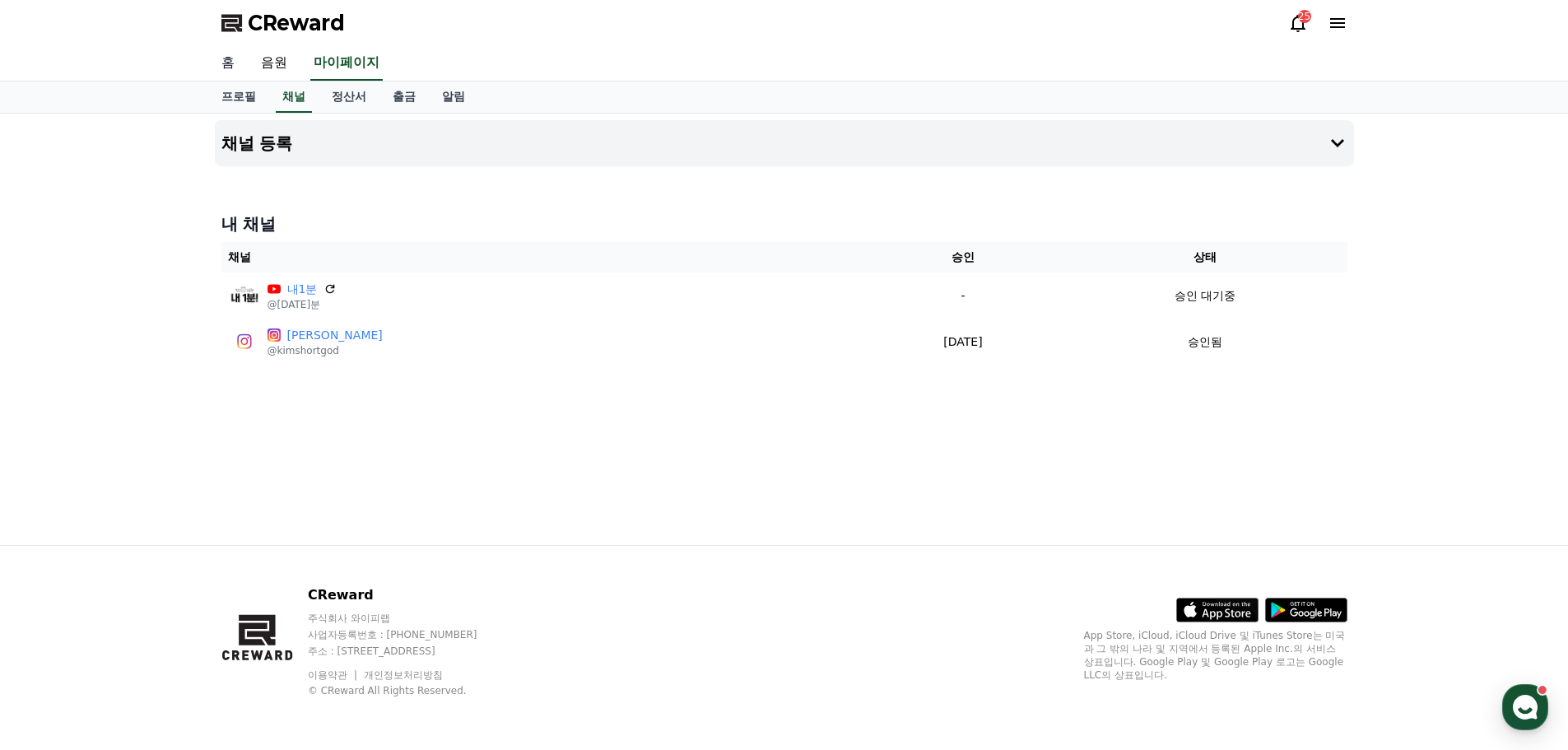
click at [225, 62] on link "홈" at bounding box center [228, 63] width 39 height 35
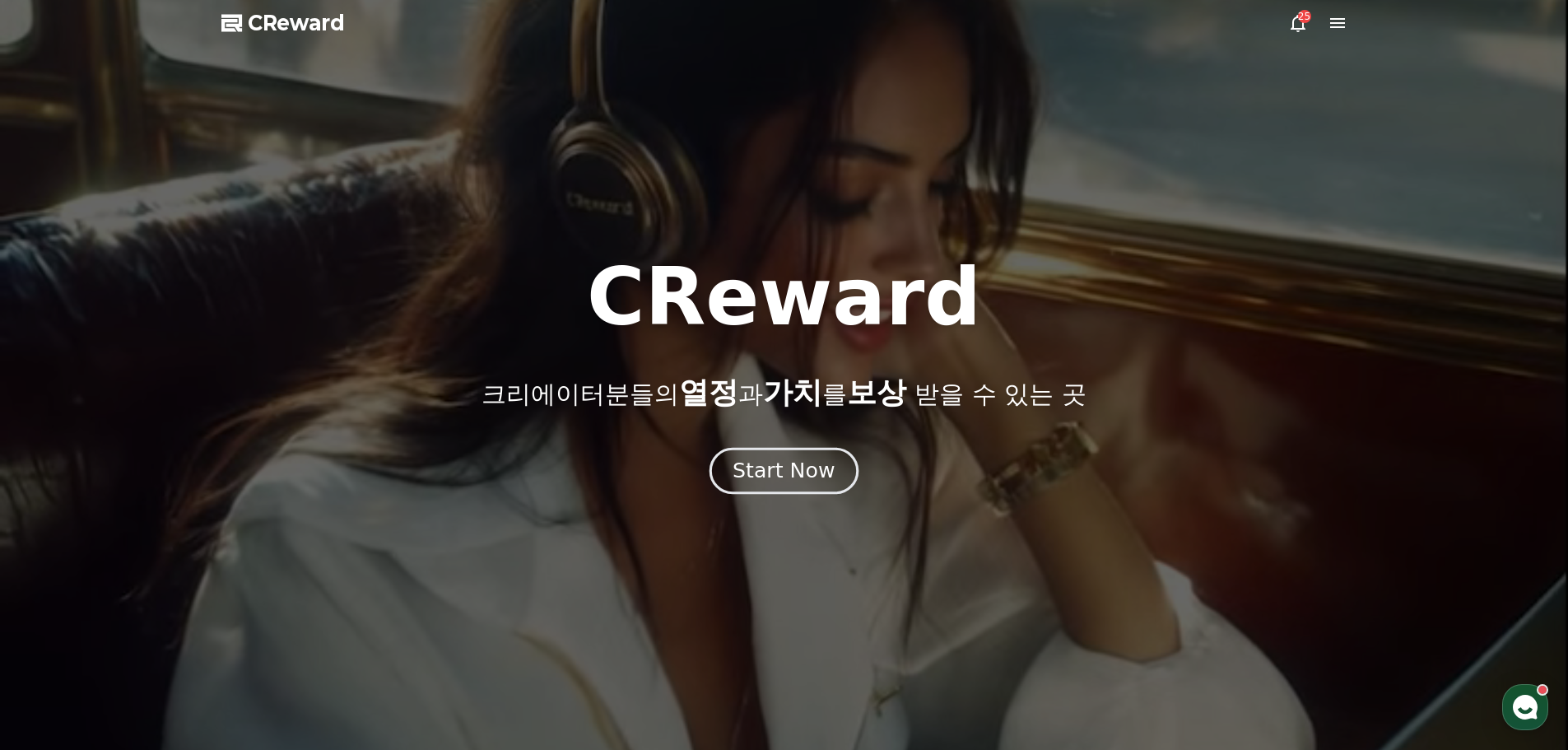
click at [805, 467] on div "Start Now" at bounding box center [784, 471] width 102 height 28
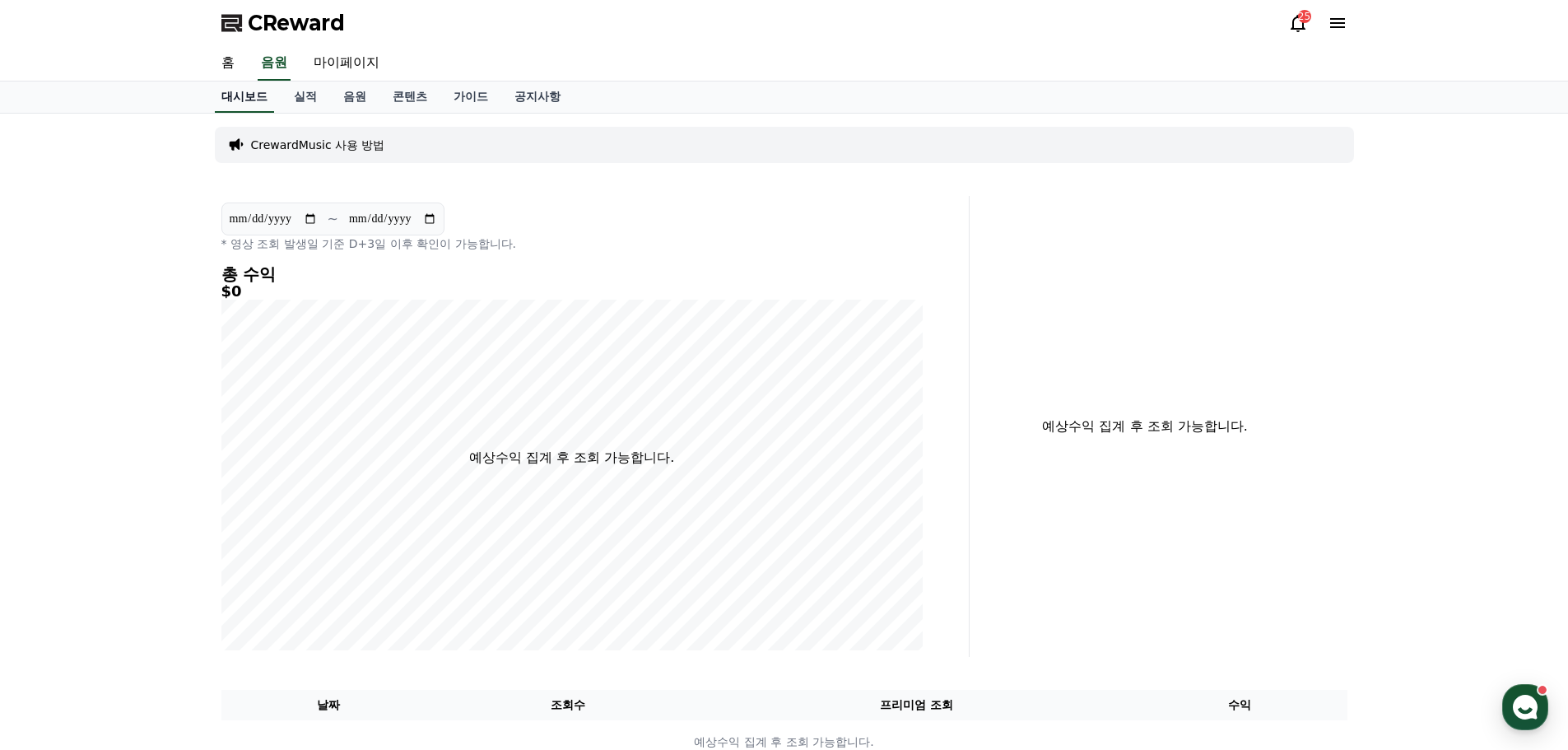
click at [248, 93] on link "대시보드" at bounding box center [245, 96] width 59 height 31
click at [313, 218] on input "**********" at bounding box center [273, 219] width 89 height 18
type input "**********"
click at [133, 220] on div "**********" at bounding box center [784, 446] width 1568 height 664
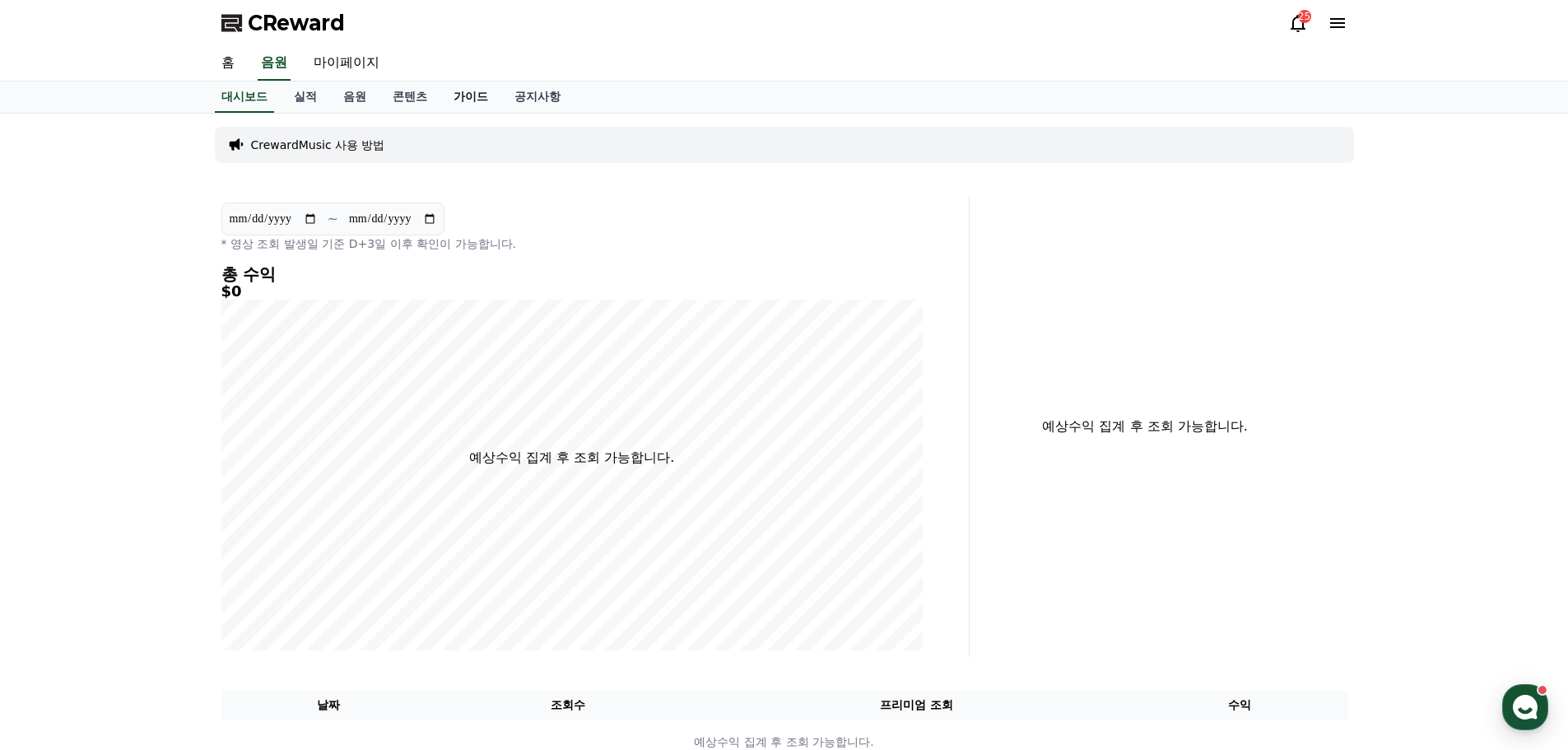
click at [486, 84] on link "가이드" at bounding box center [471, 96] width 61 height 31
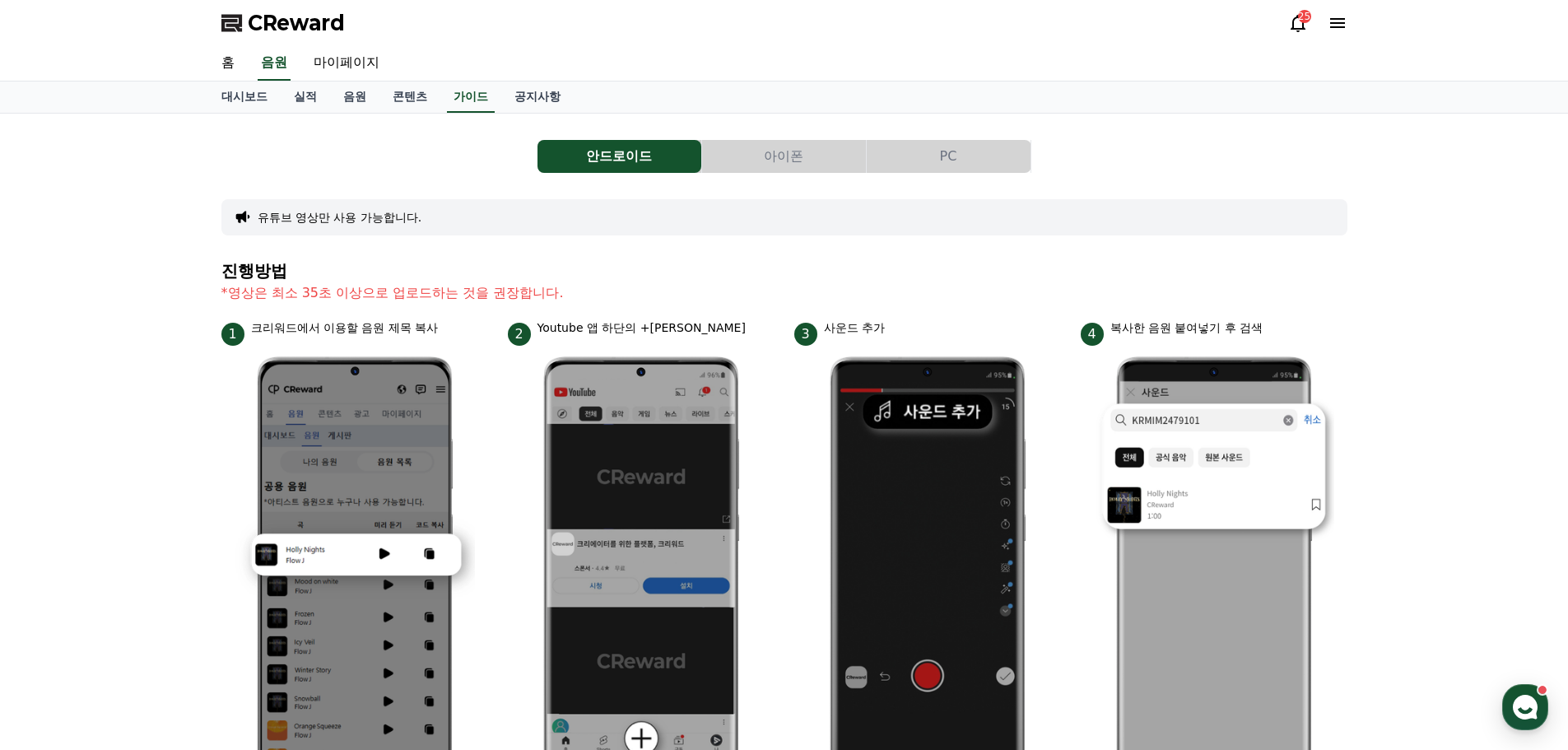
click at [100, 208] on div "안드로이드 아이폰 PC 유튜브 영상만 사용 가능합니다. 진행방법 *영상은 최소 35초 이상으로 업로드하는 것을 권장합니다. 1 크리워드에서 이…" at bounding box center [784, 715] width 1568 height 1204
click at [356, 97] on link "음원" at bounding box center [354, 96] width 49 height 31
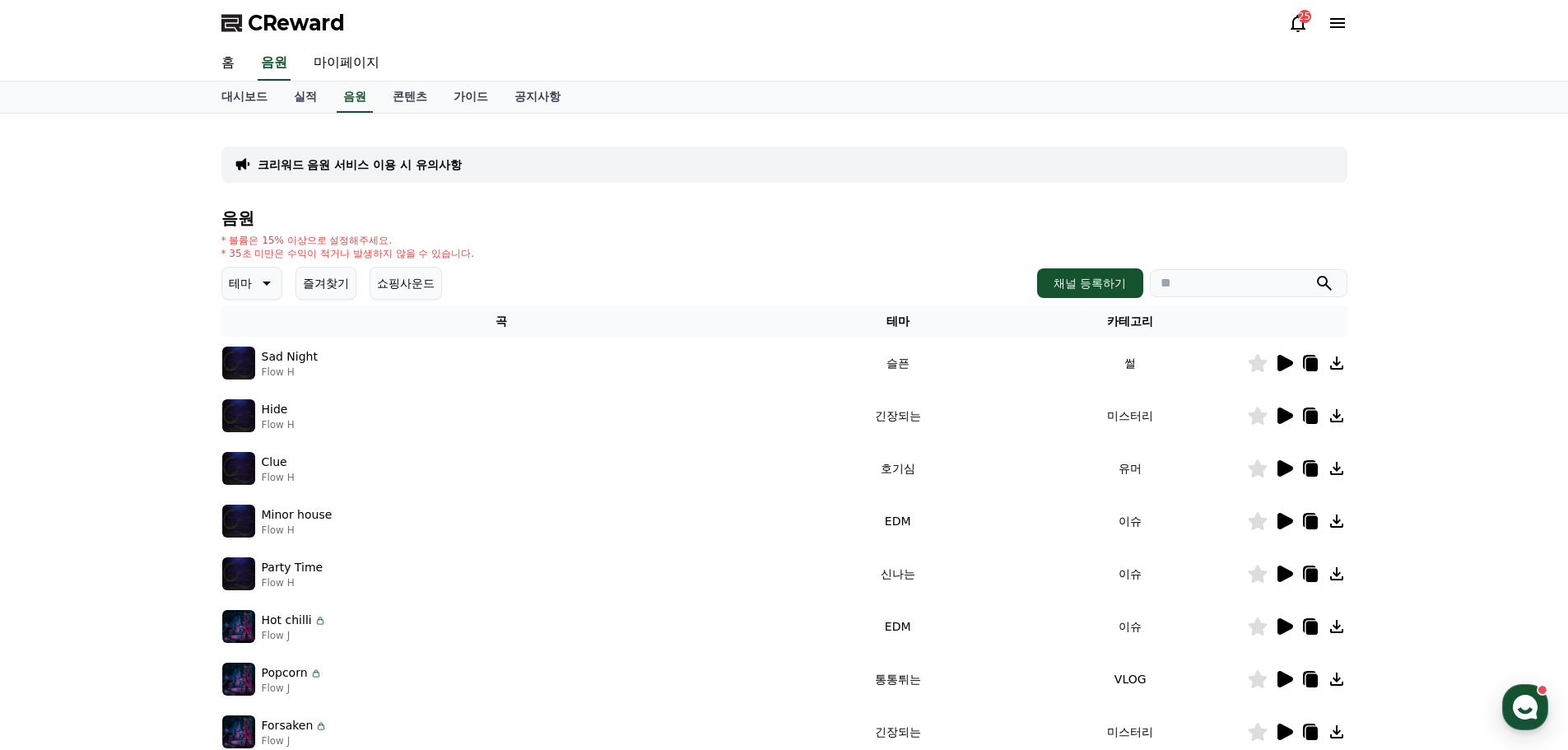
click at [1282, 369] on icon at bounding box center [1286, 363] width 16 height 16
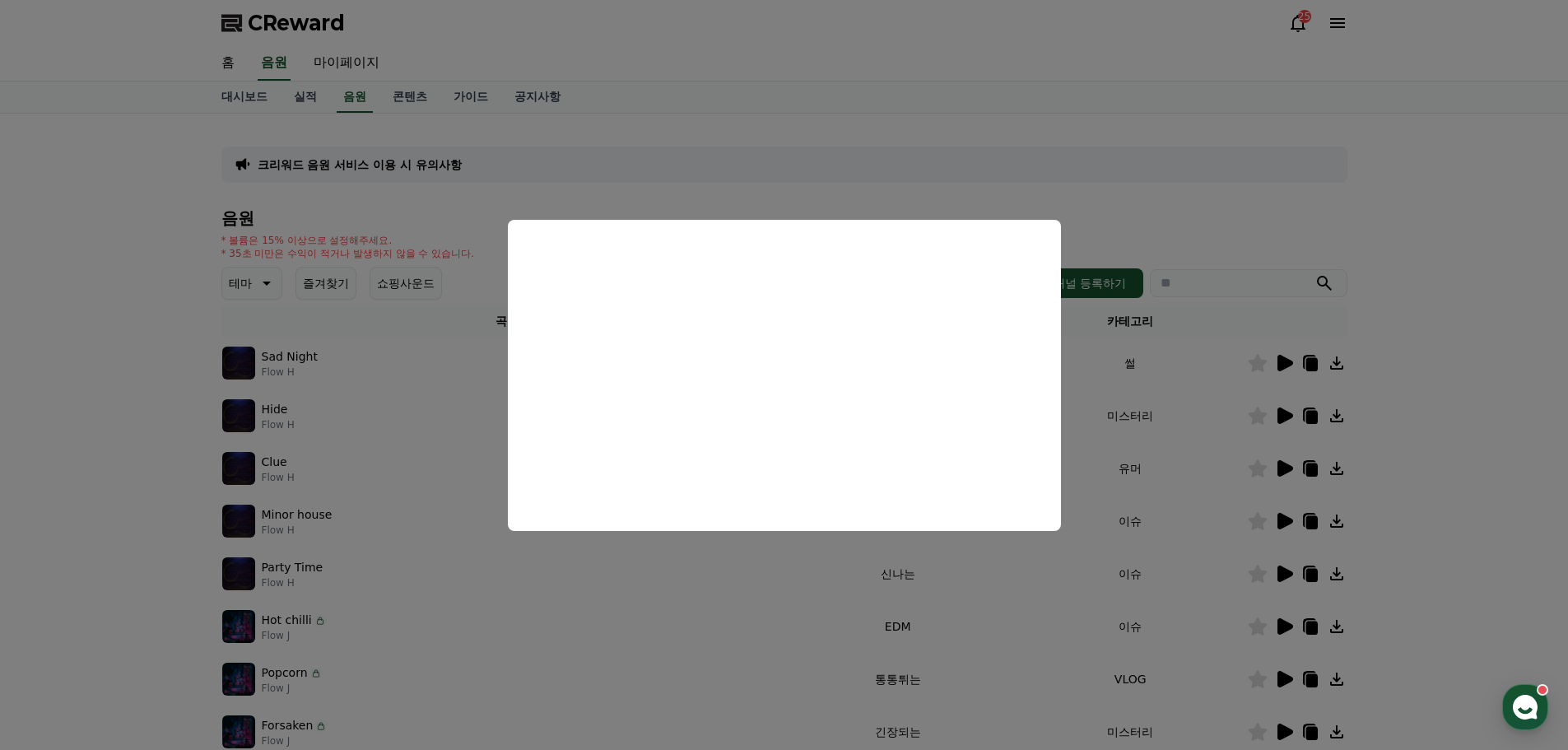
click at [1470, 375] on button "close modal" at bounding box center [784, 375] width 1568 height 750
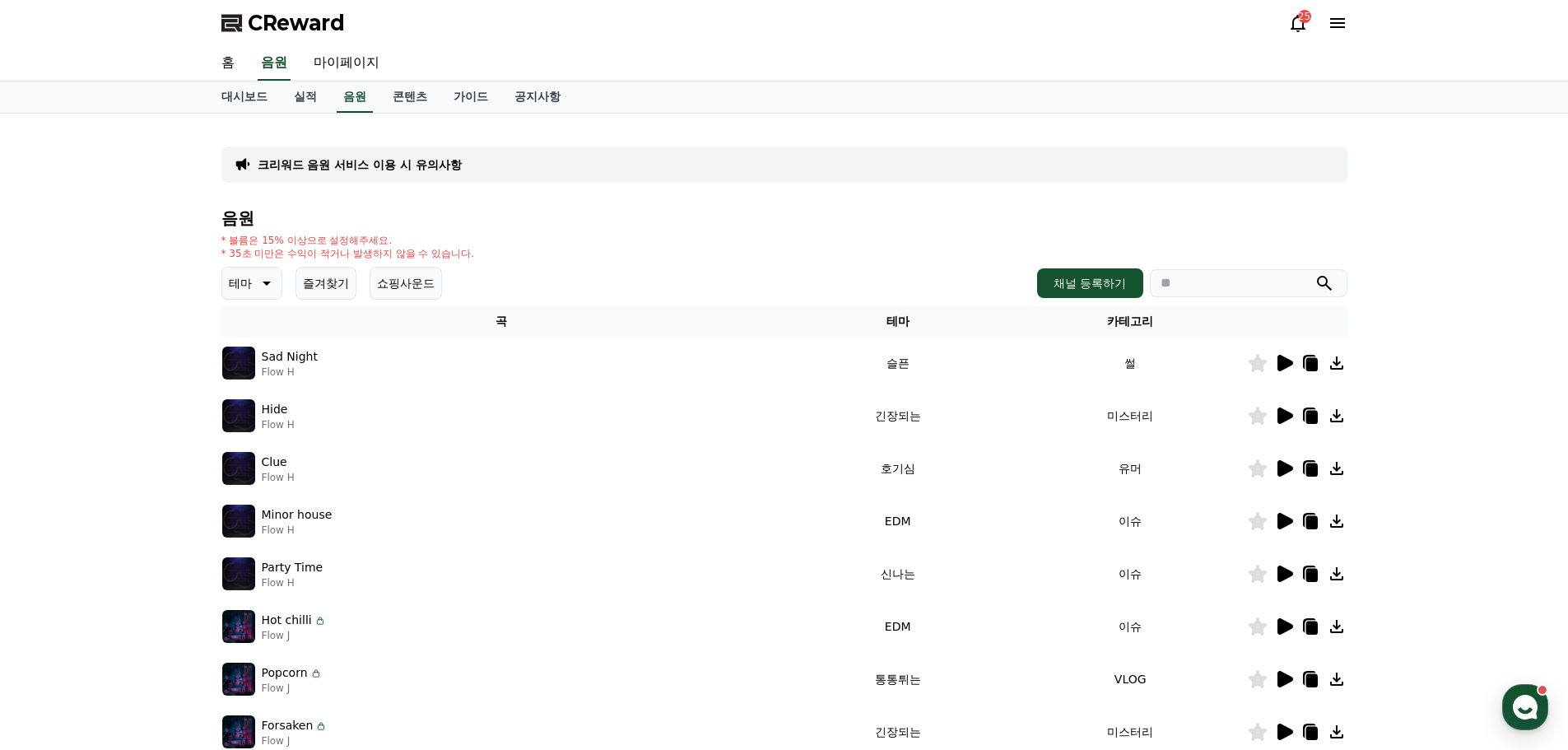
click at [1281, 468] on icon at bounding box center [1286, 469] width 16 height 16
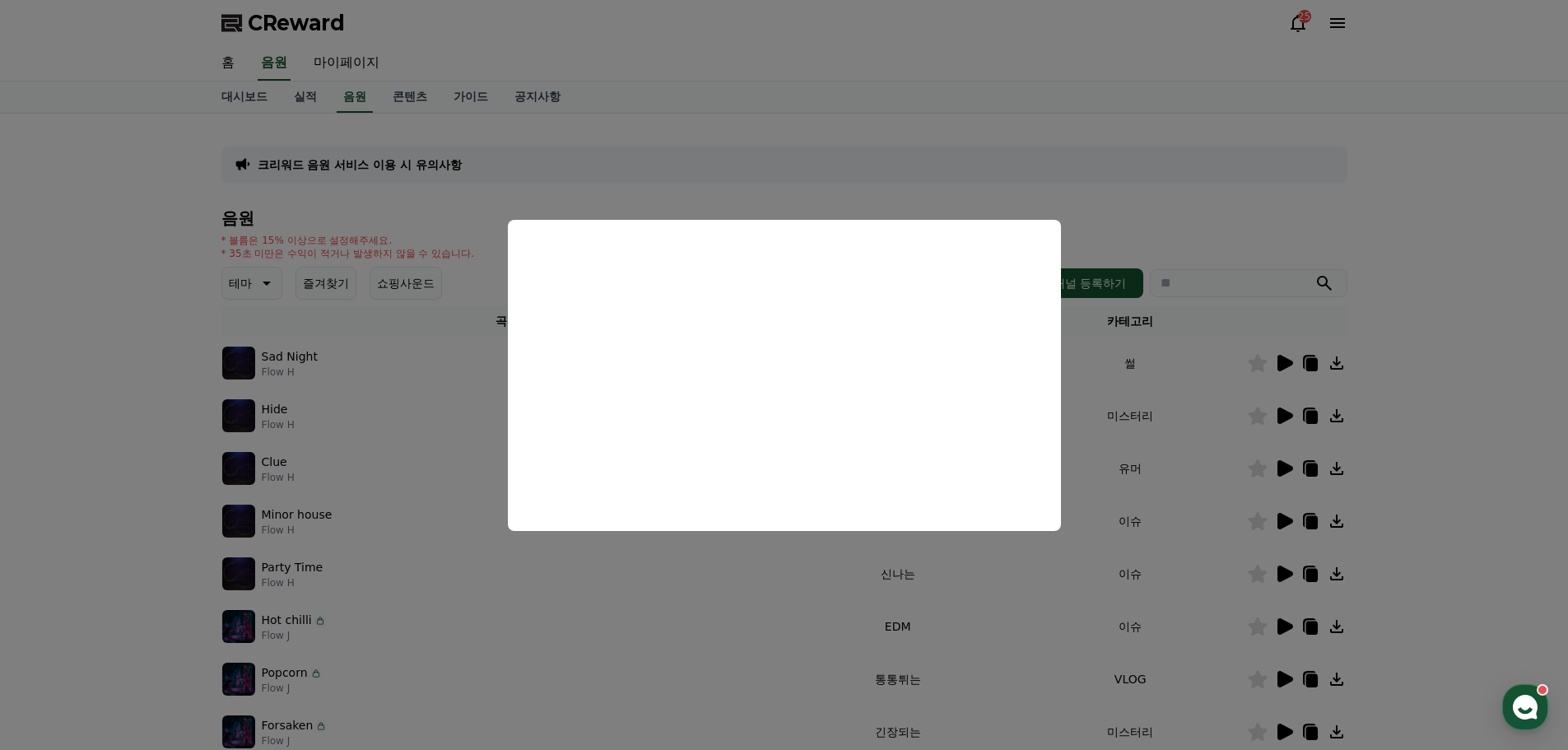
click at [1497, 413] on button "close modal" at bounding box center [784, 375] width 1568 height 750
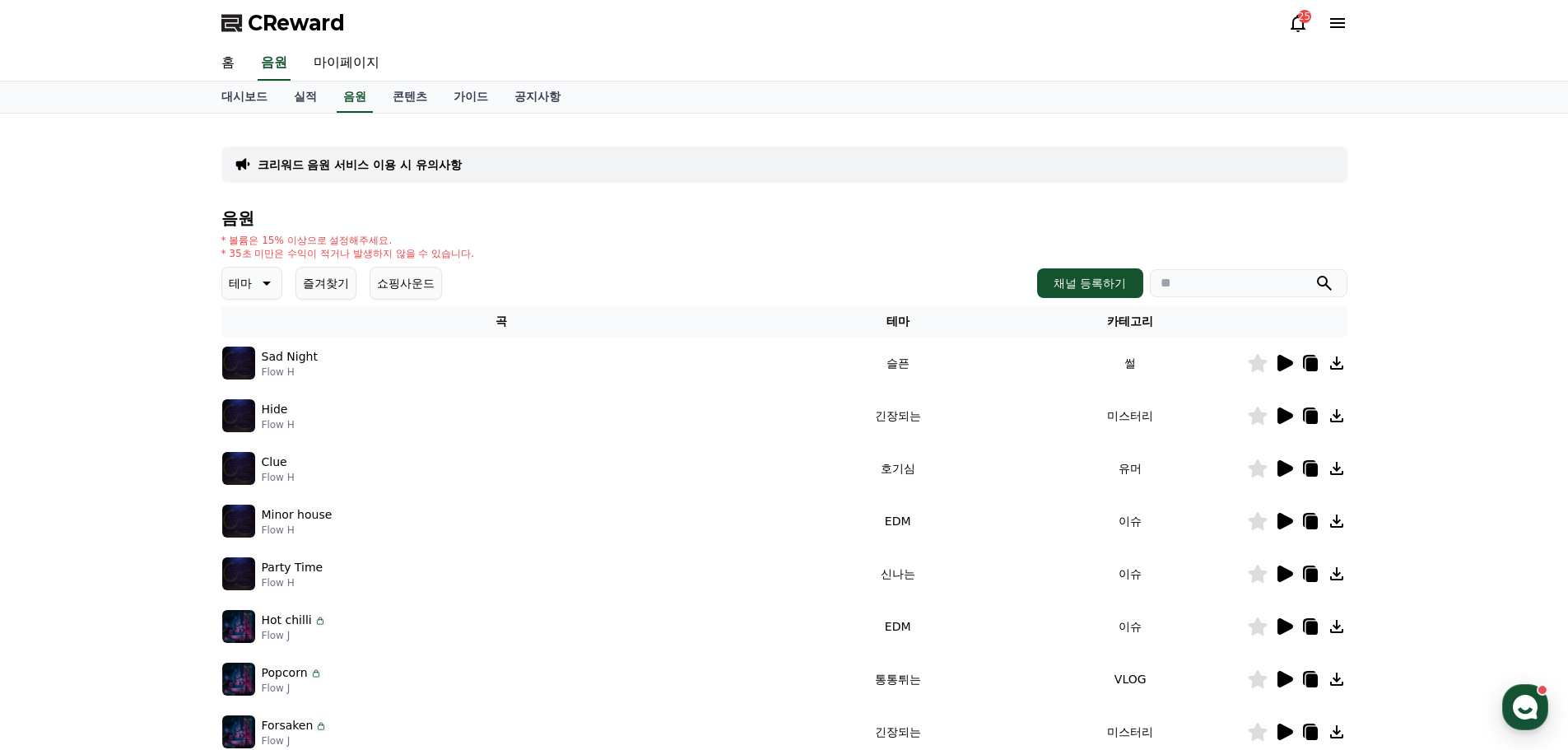
click at [1288, 520] on icon at bounding box center [1286, 521] width 16 height 16
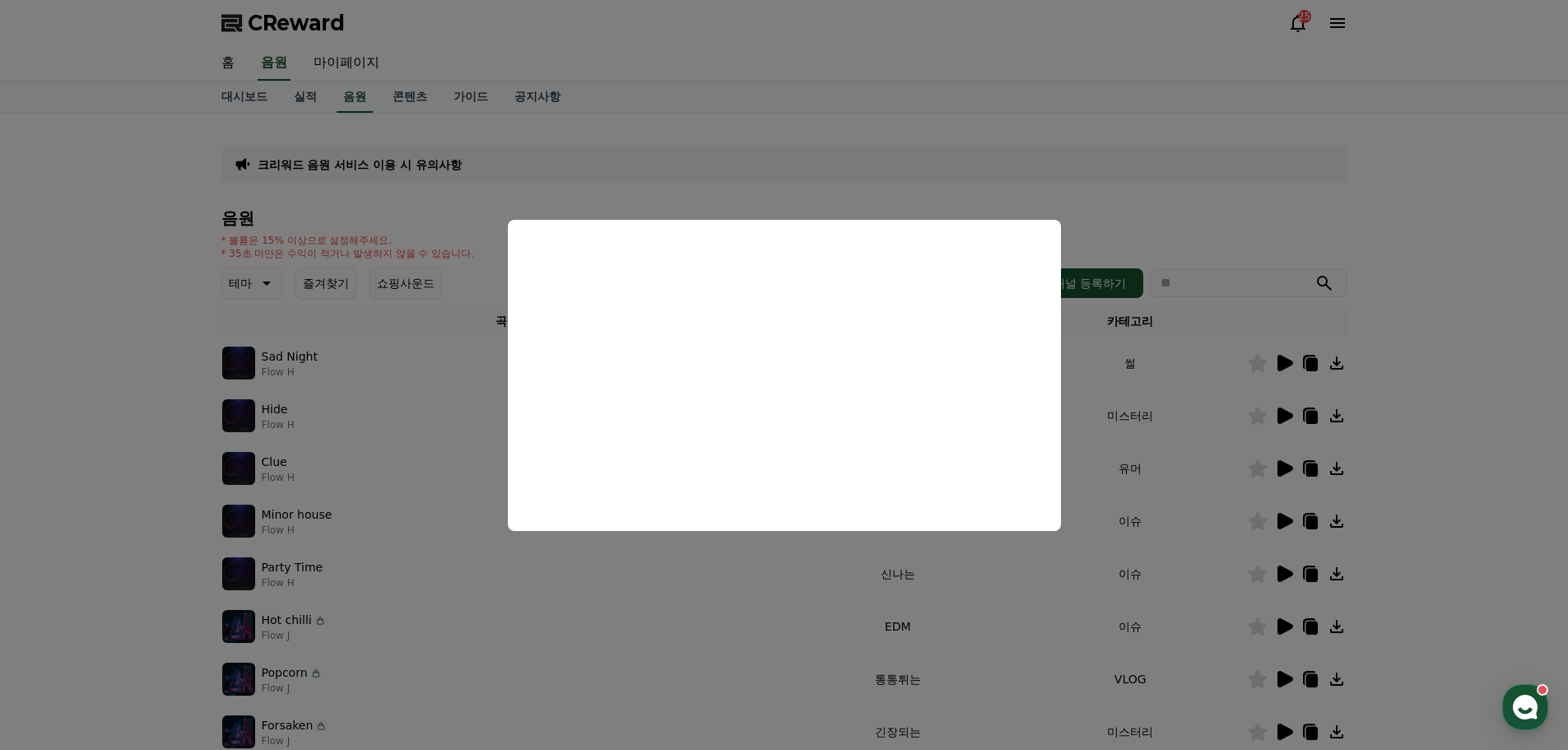
click at [1285, 568] on button "close modal" at bounding box center [784, 375] width 1568 height 750
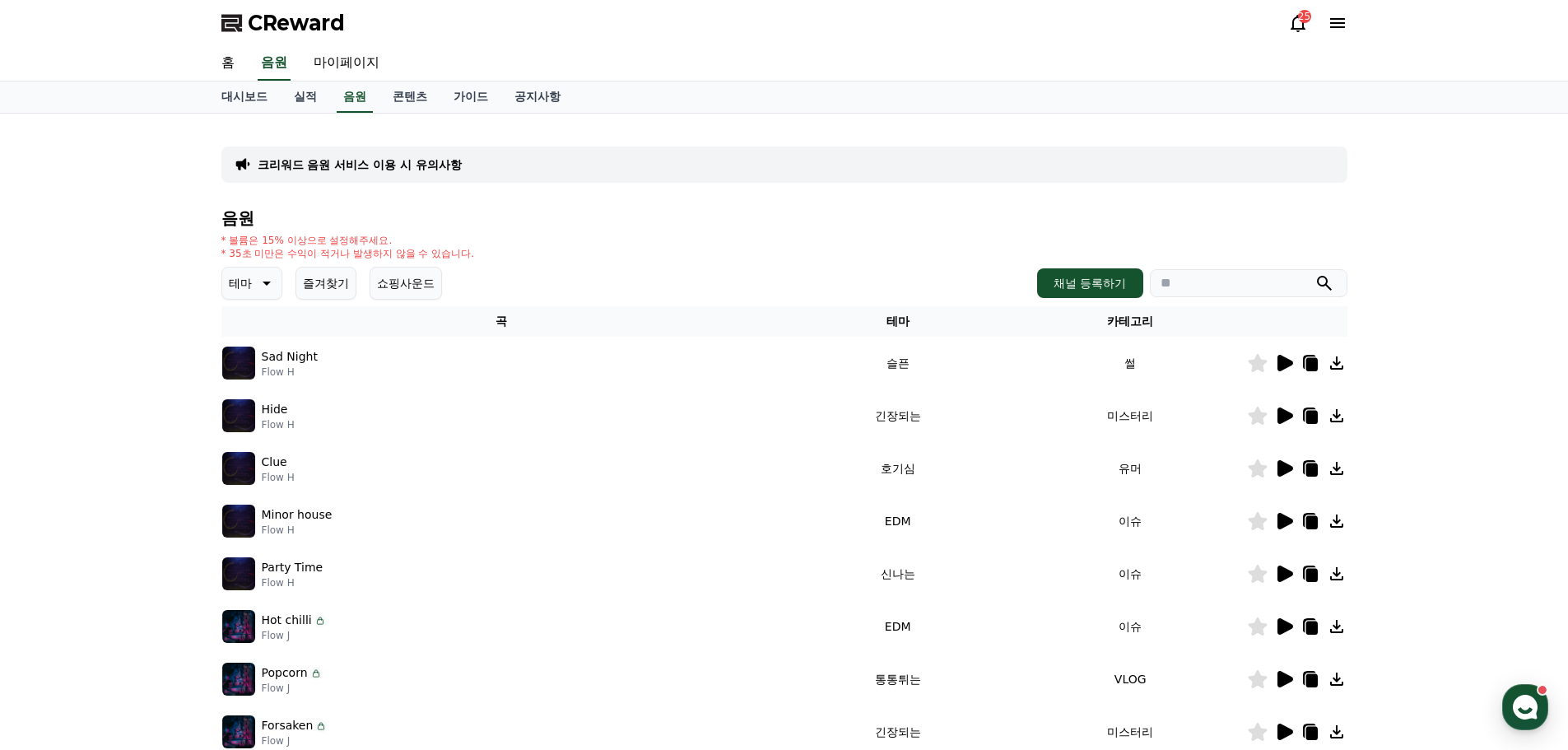
click at [1284, 573] on icon at bounding box center [1286, 574] width 16 height 16
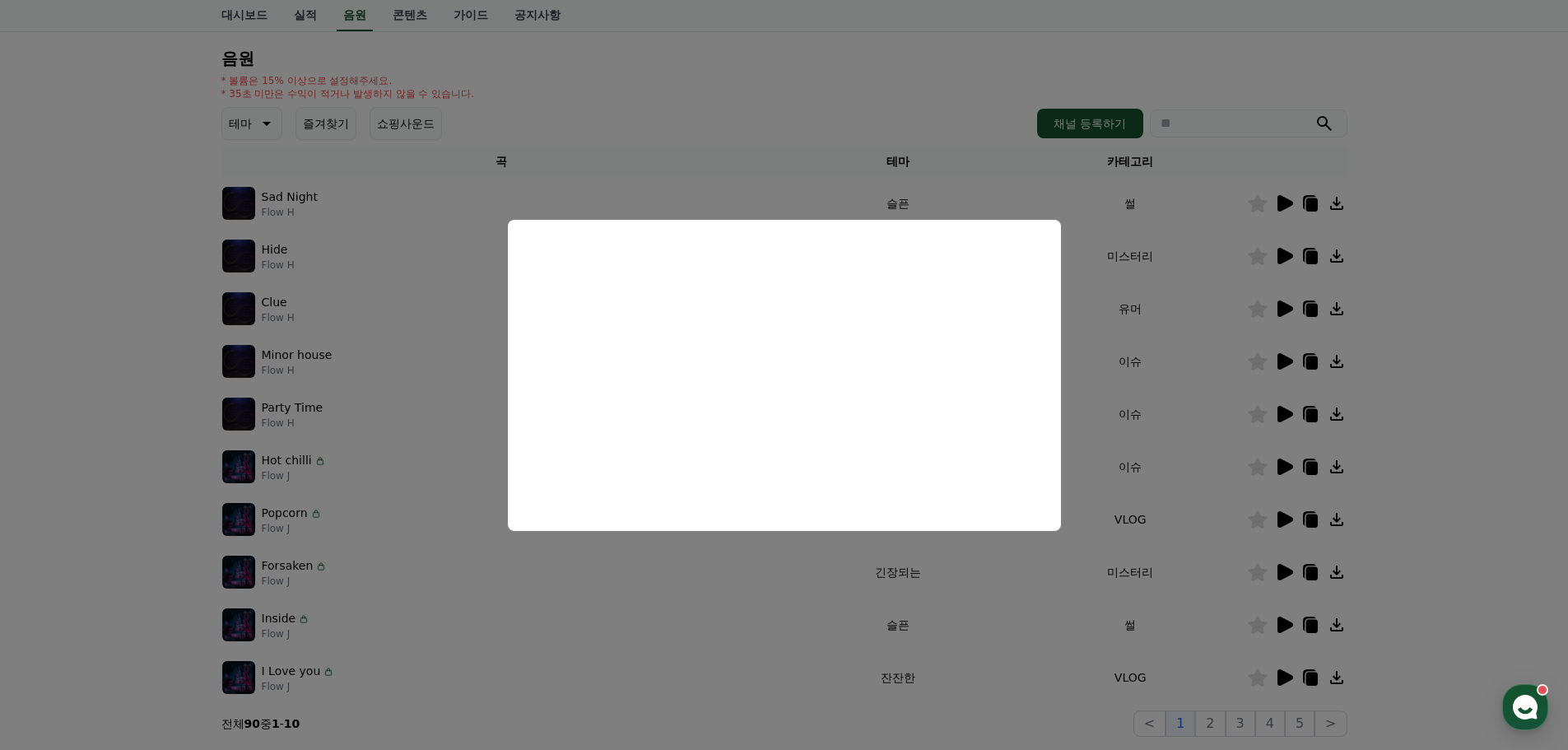
scroll to position [164, 0]
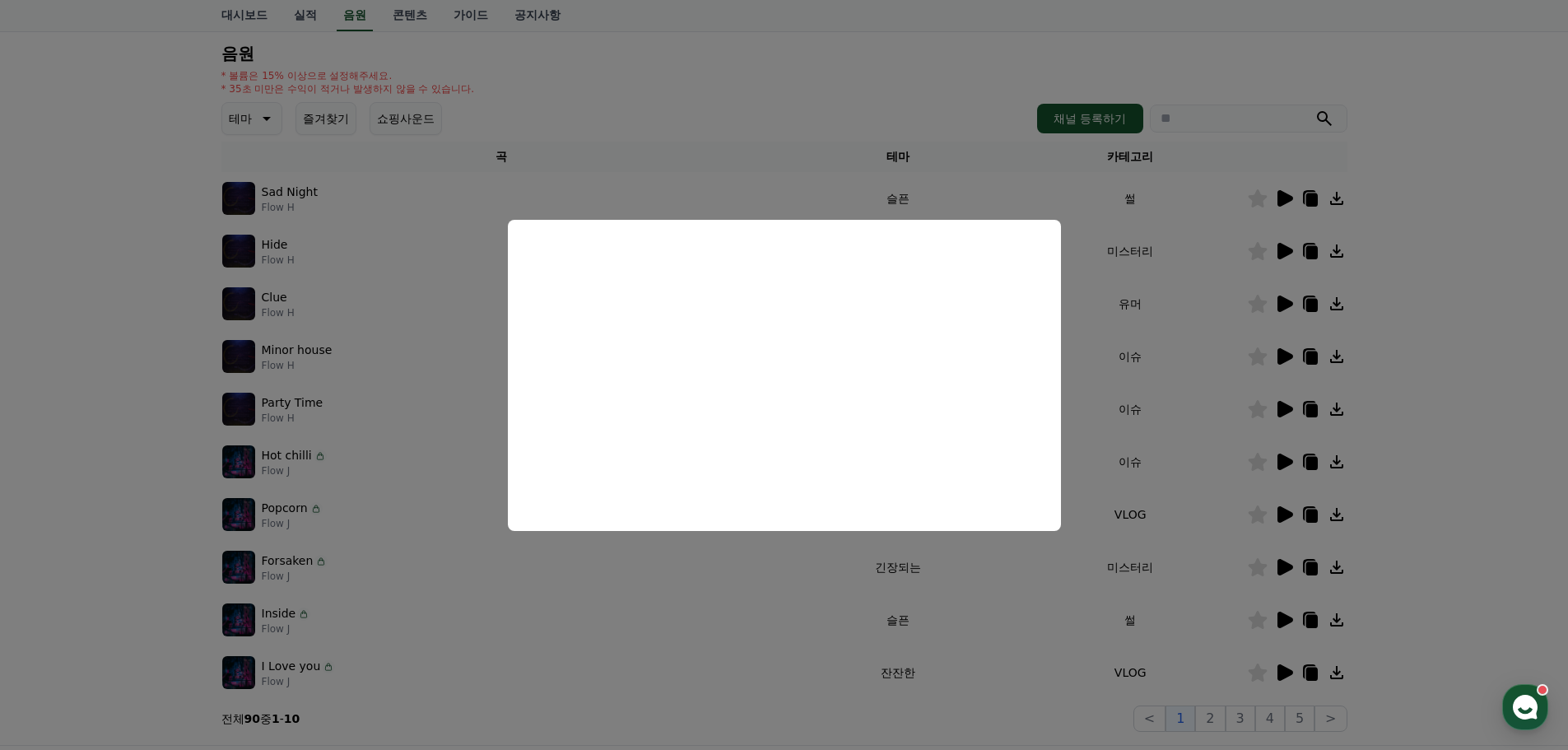
click at [1283, 510] on button "close modal" at bounding box center [784, 375] width 1568 height 750
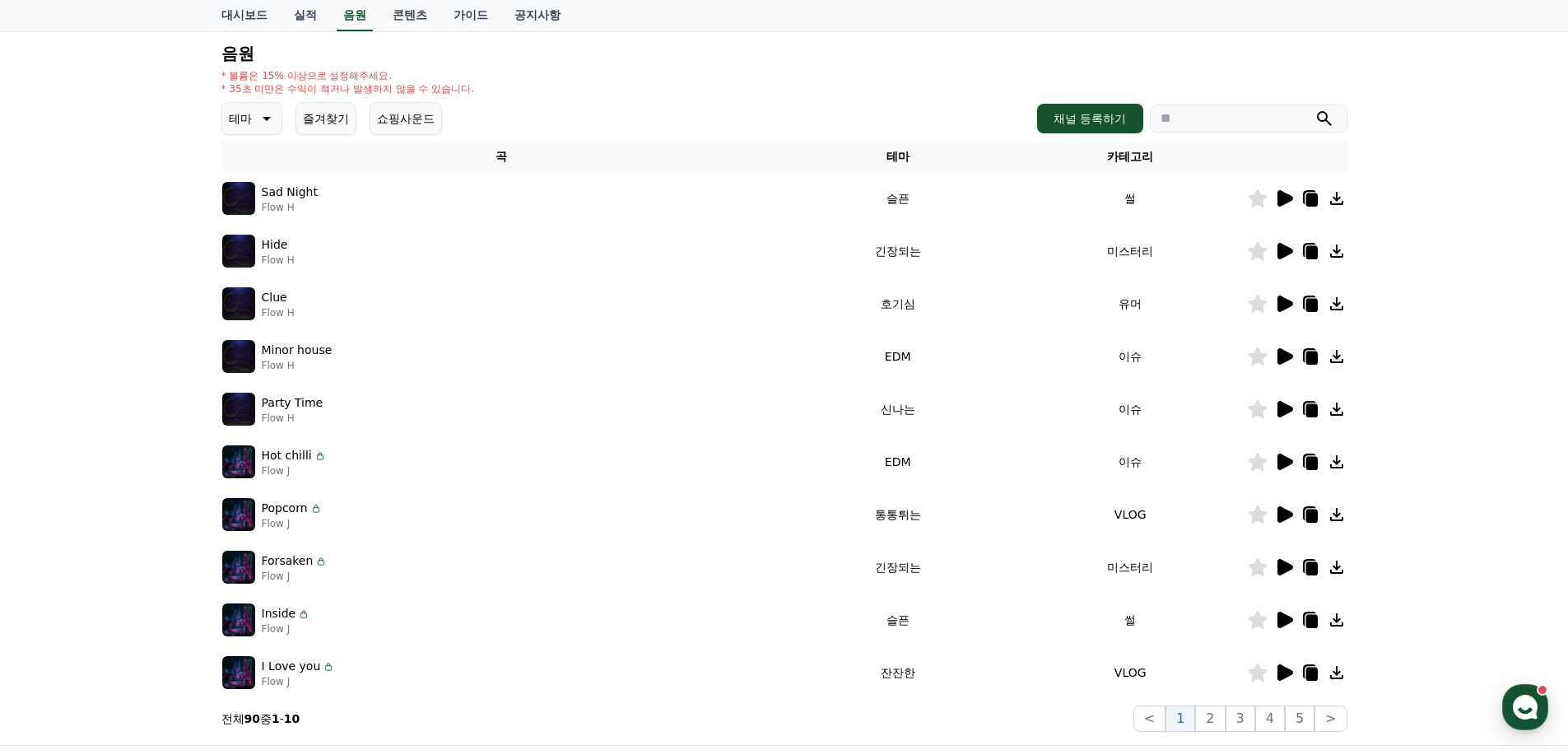
click at [1280, 518] on icon at bounding box center [1286, 514] width 16 height 16
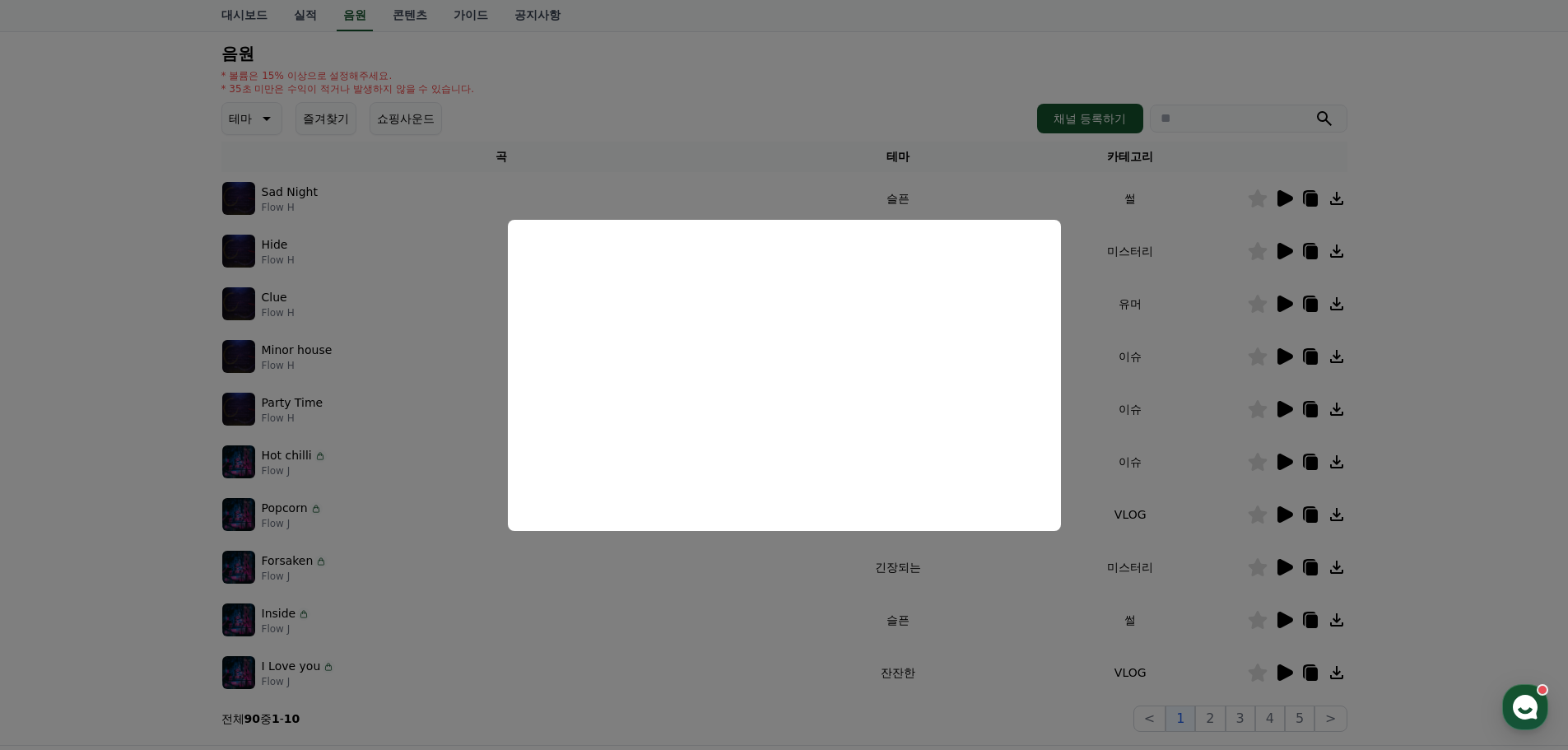
click at [1523, 547] on button "close modal" at bounding box center [784, 375] width 1568 height 750
